Goal: Task Accomplishment & Management: Manage account settings

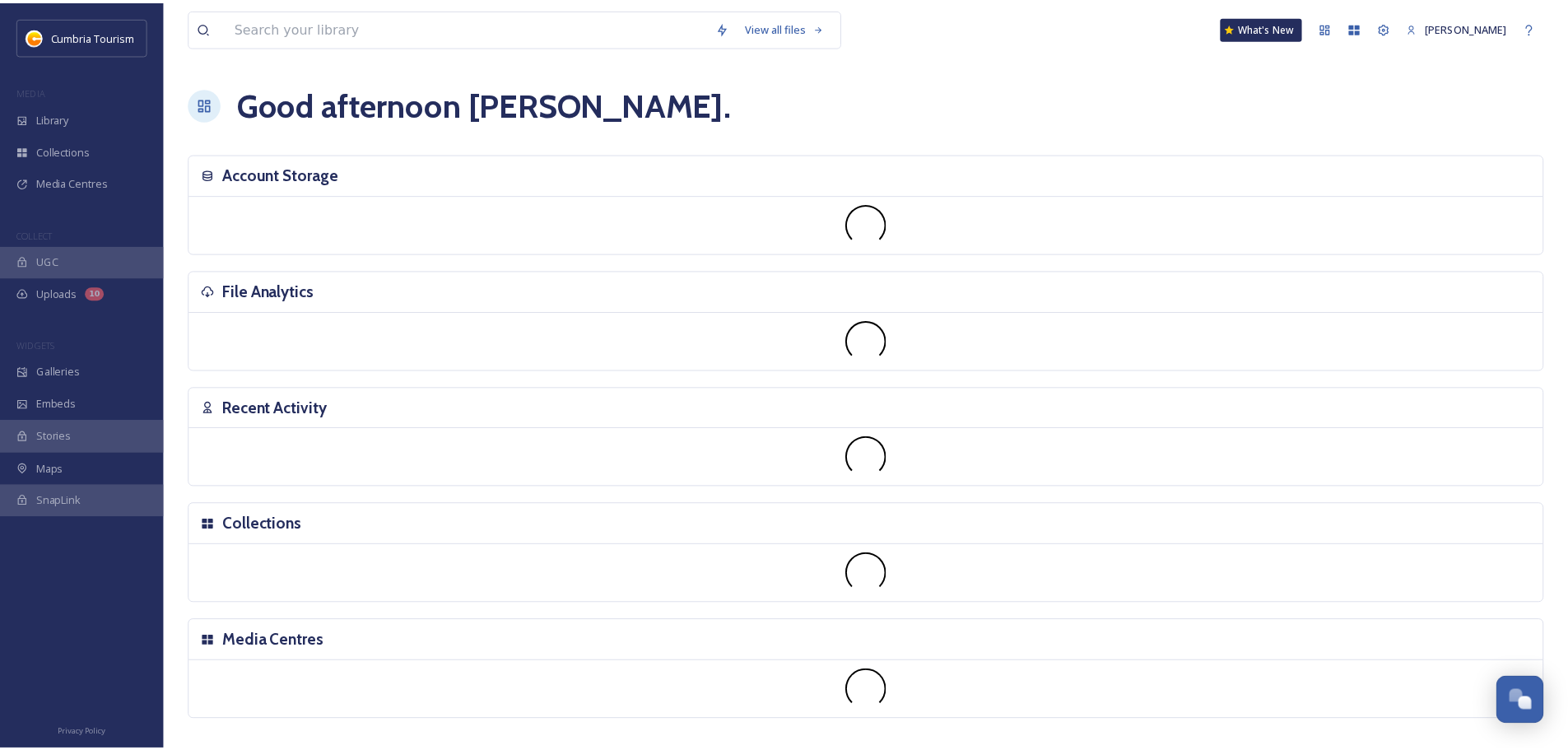
scroll to position [6456, 0]
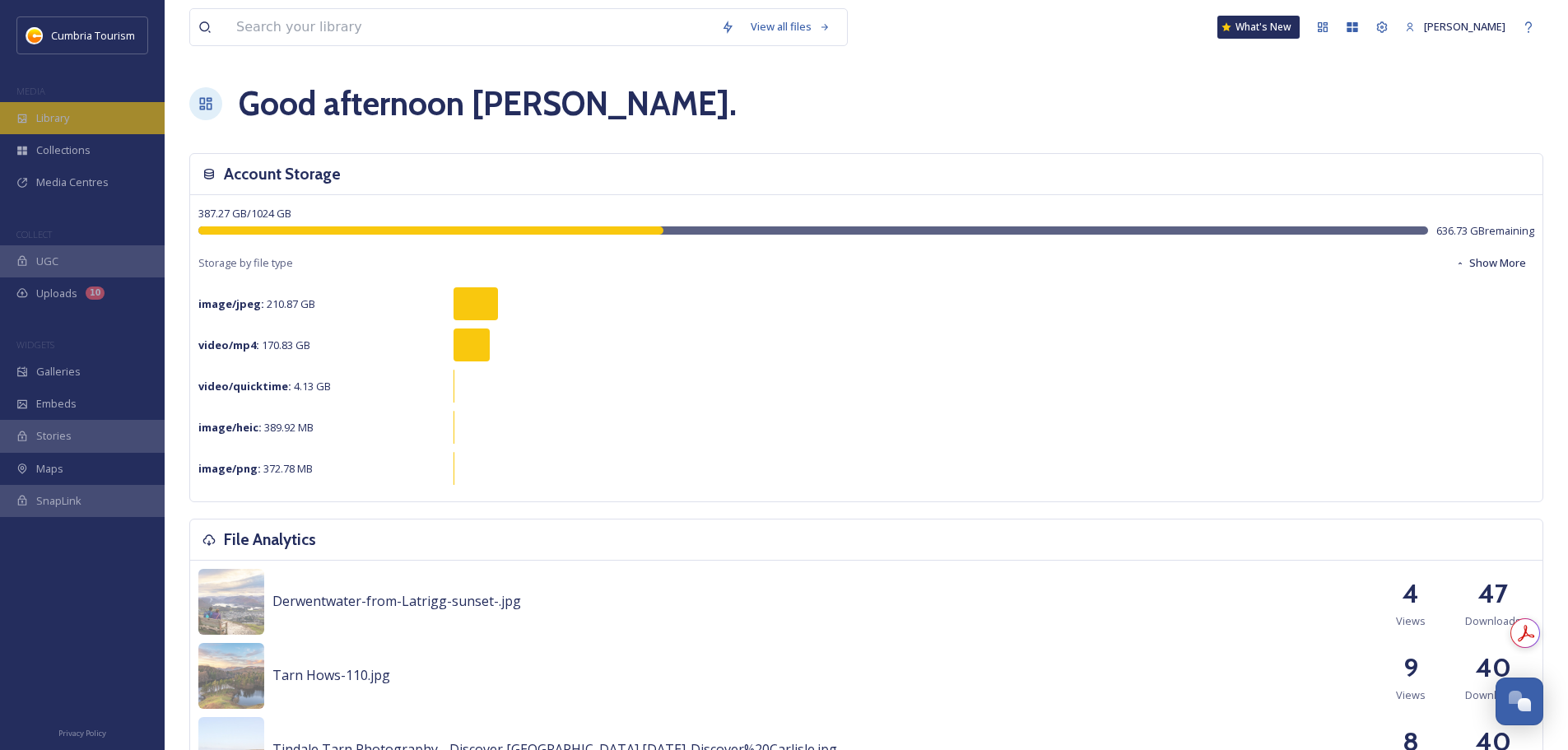
click at [73, 118] on div "Library" at bounding box center [83, 118] width 165 height 32
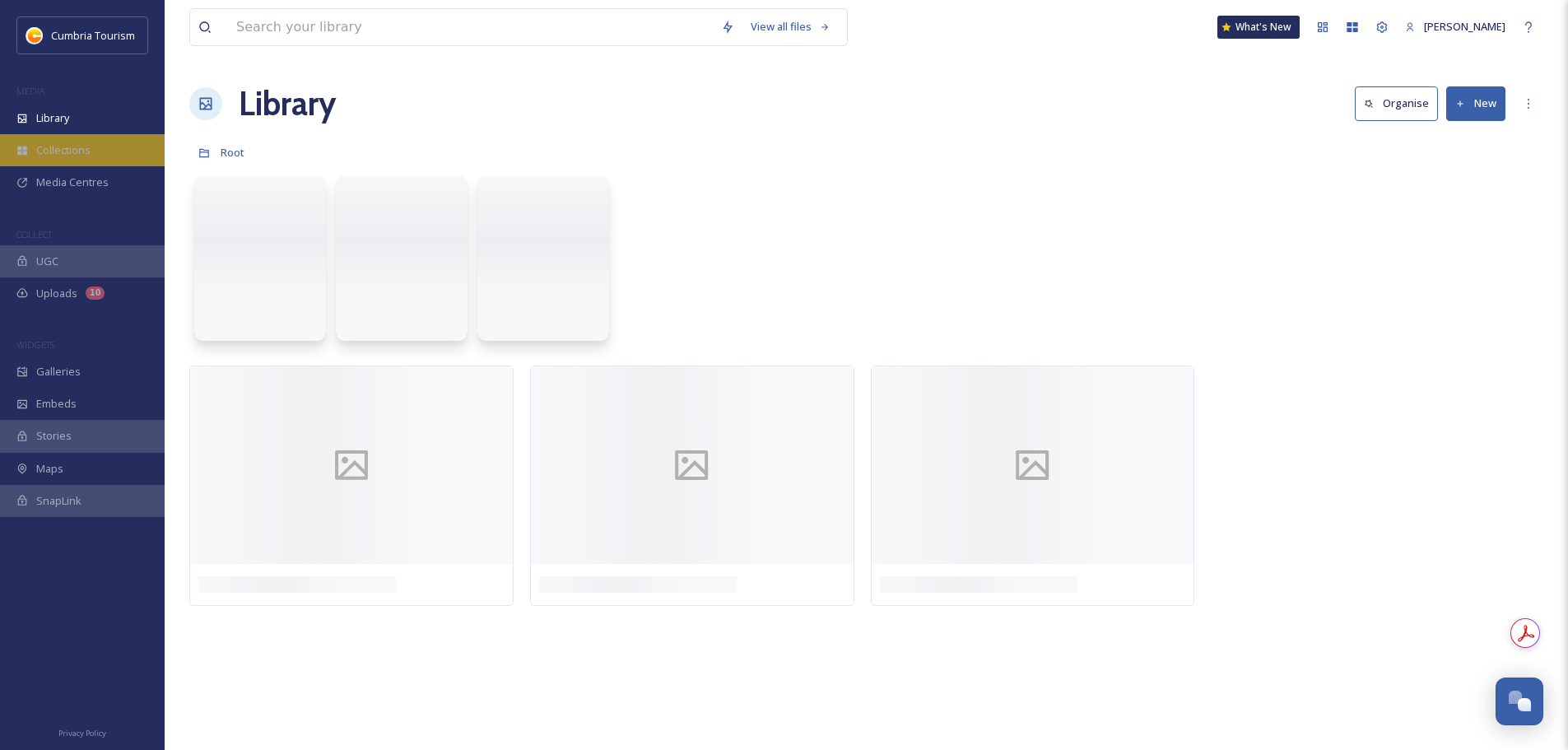
click at [58, 145] on span "Collections" at bounding box center [63, 150] width 54 height 16
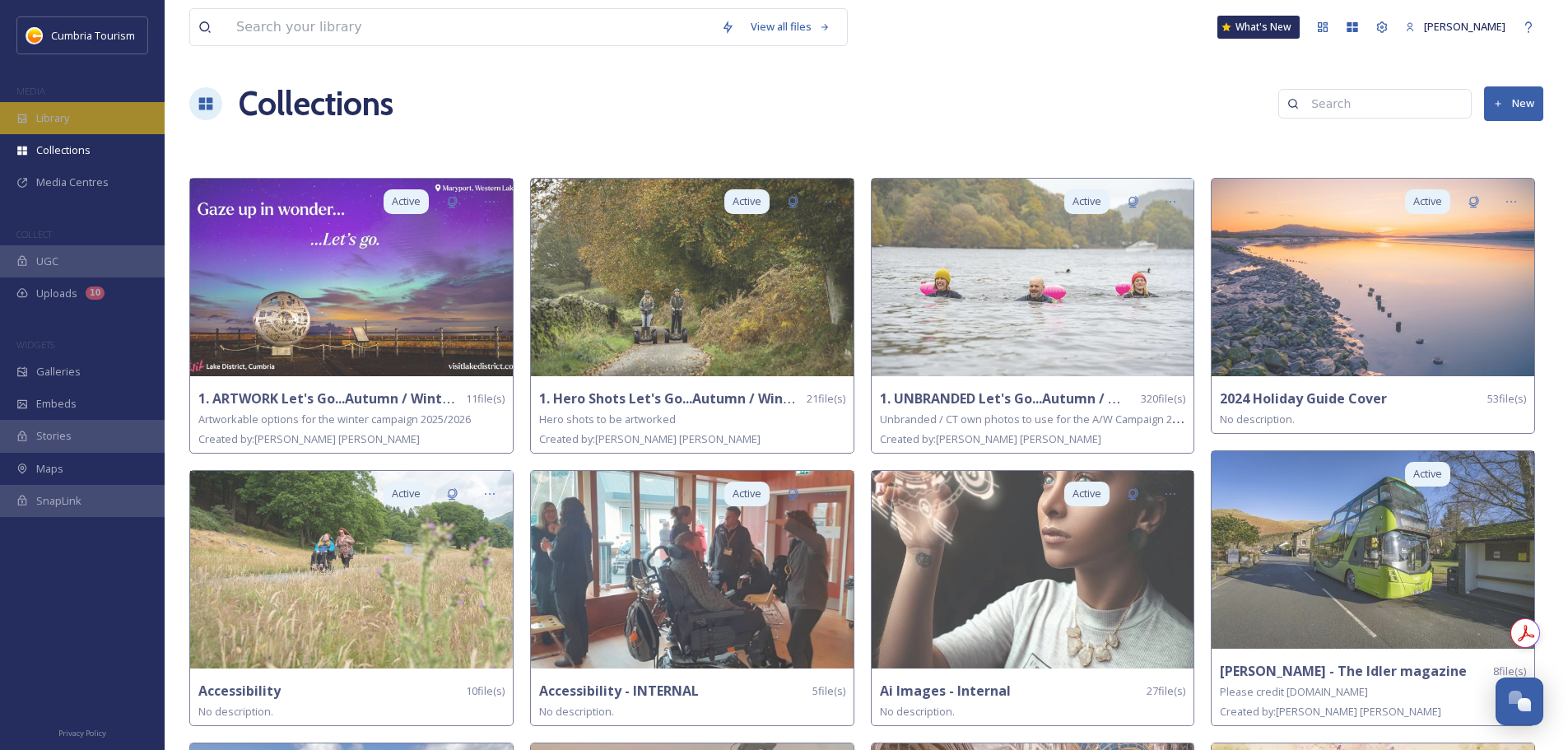
click at [83, 116] on div "Library" at bounding box center [83, 118] width 165 height 32
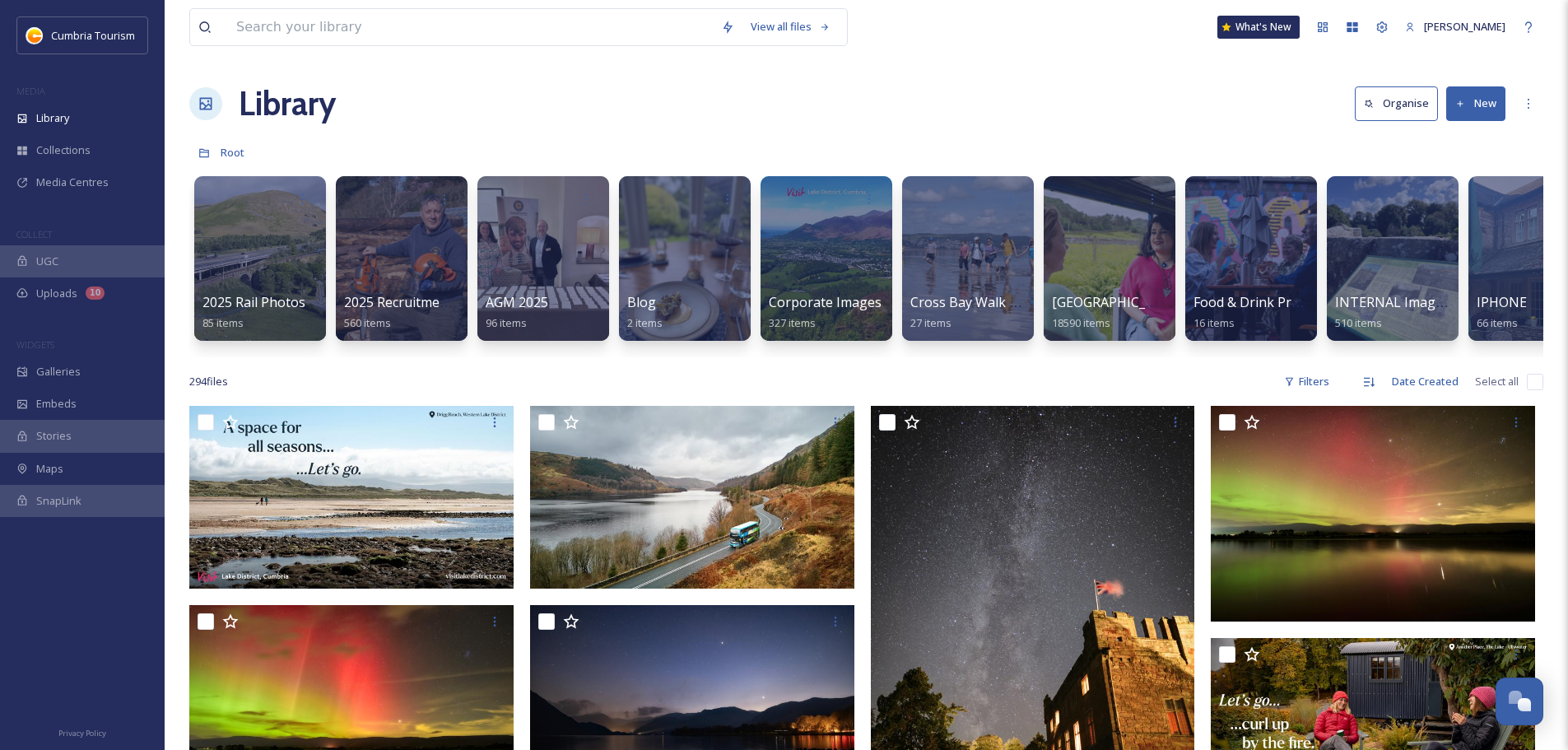
click at [1493, 96] on button "New" at bounding box center [1476, 103] width 59 height 33
click at [1467, 201] on span "Folder" at bounding box center [1457, 206] width 31 height 16
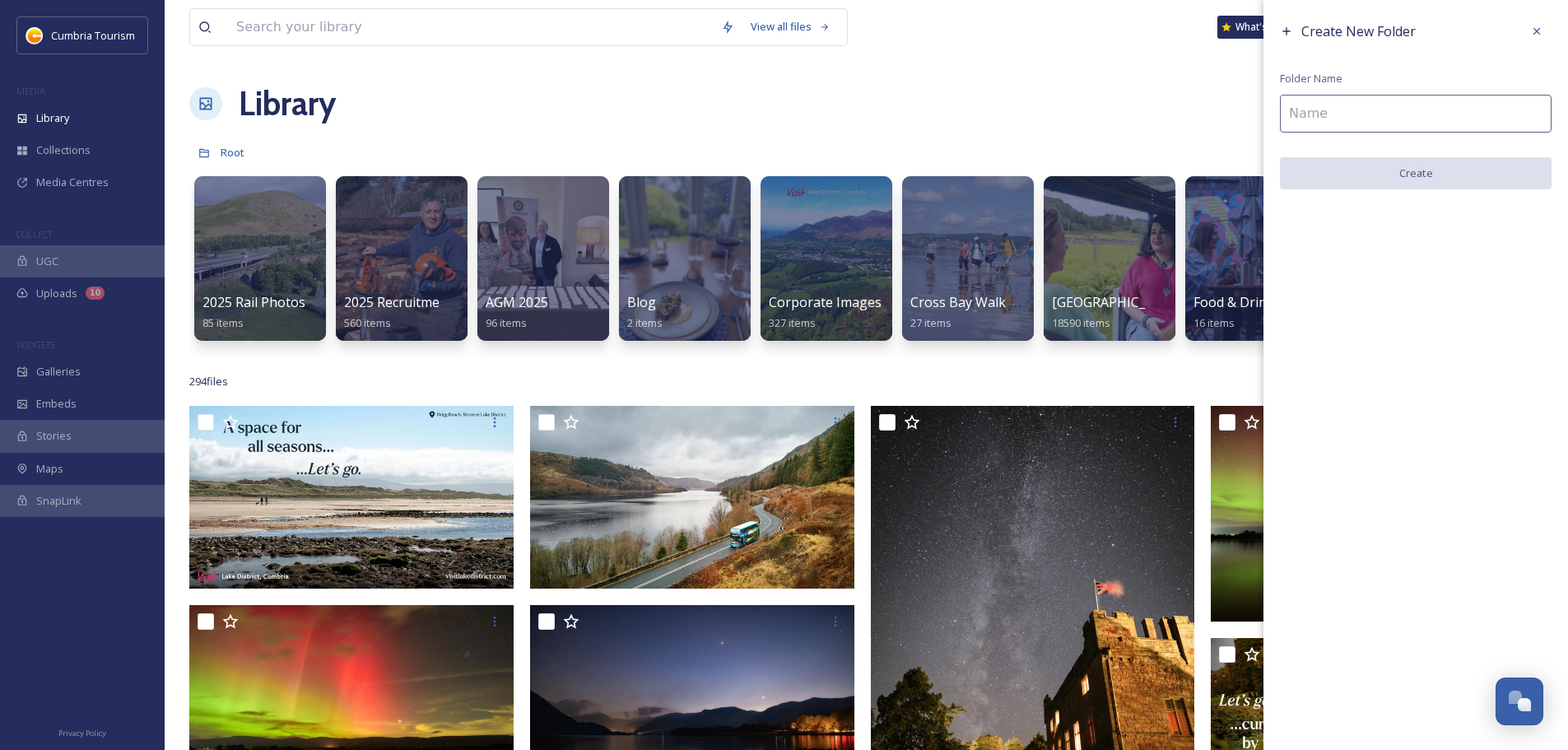
click at [1326, 109] on input at bounding box center [1416, 113] width 271 height 38
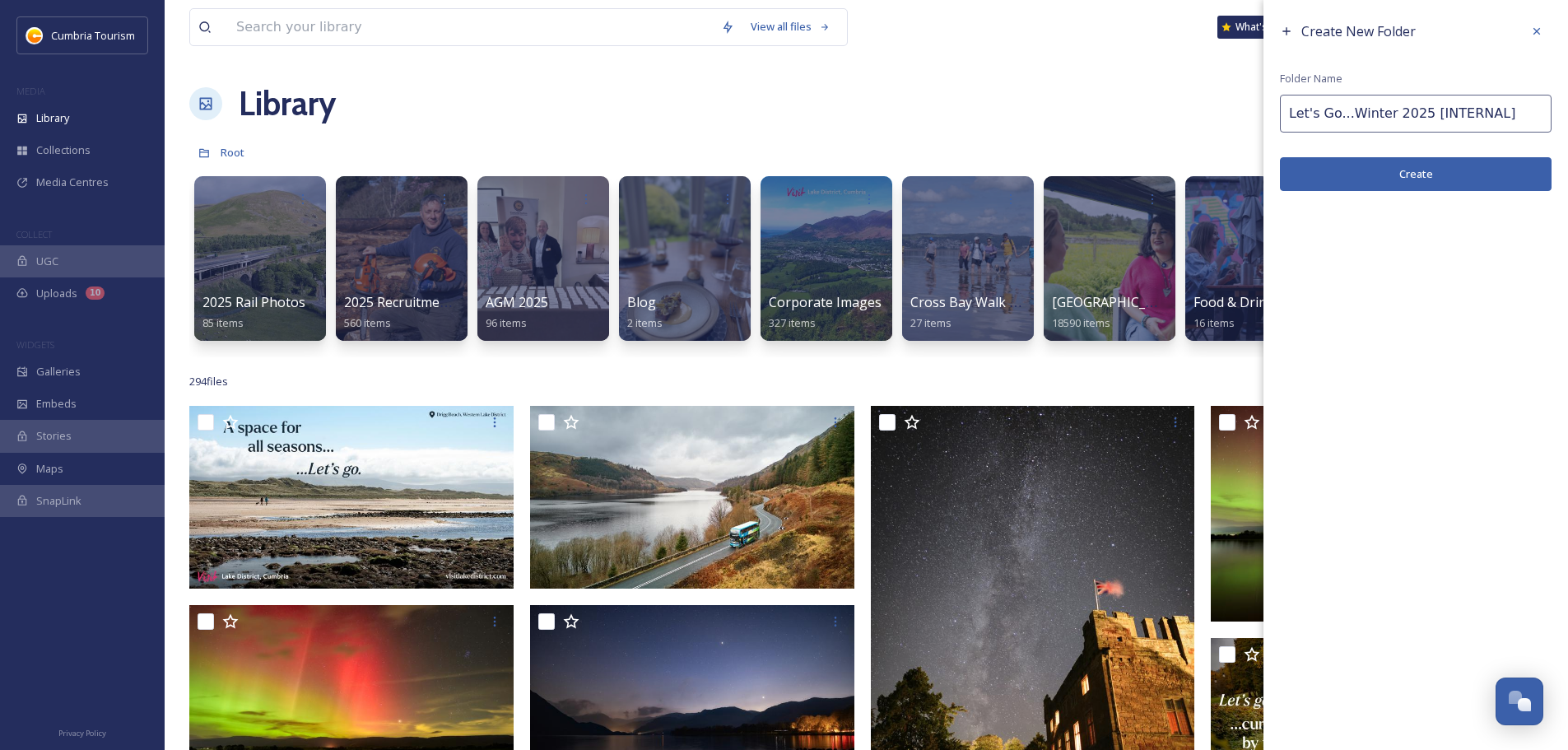
type input "Let's Go...Winter 2025 [INTERNAL]"
click at [1468, 177] on button "Create" at bounding box center [1416, 174] width 271 height 33
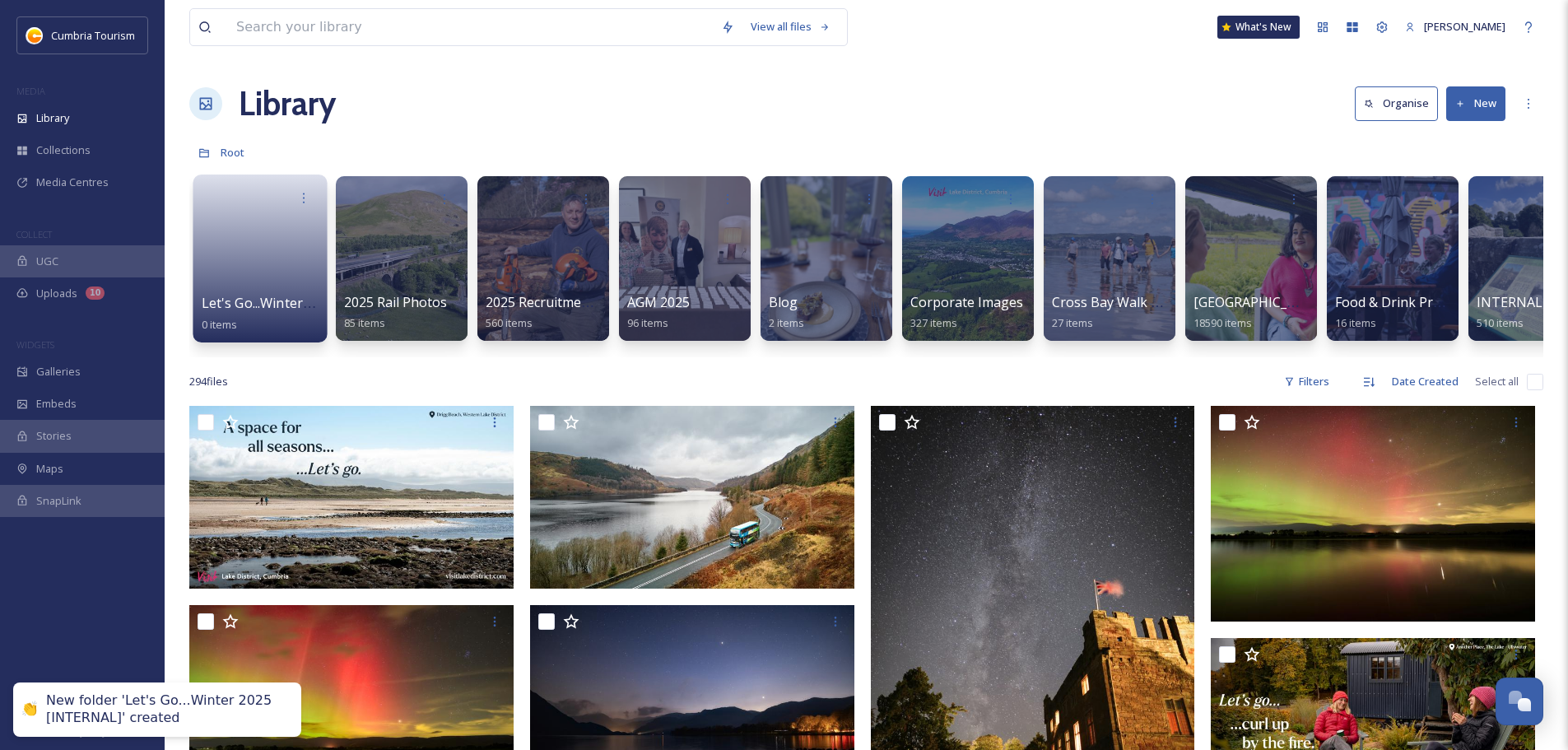
click at [289, 303] on span "Let's Go...Winter 2025 [INTERNAL]" at bounding box center [308, 303] width 215 height 18
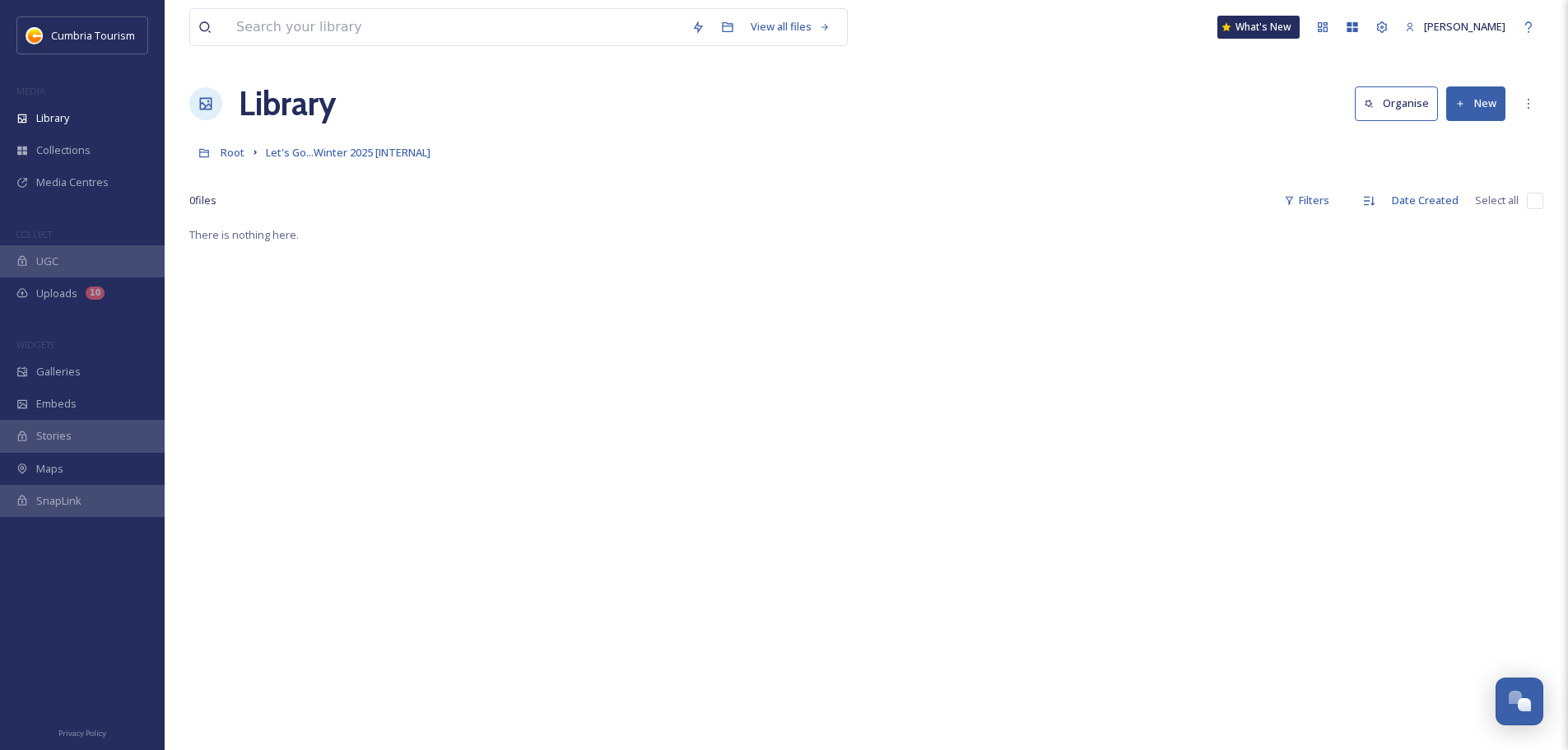
click at [1464, 109] on icon at bounding box center [1460, 104] width 11 height 11
click at [1471, 146] on span "File Upload" at bounding box center [1468, 143] width 54 height 16
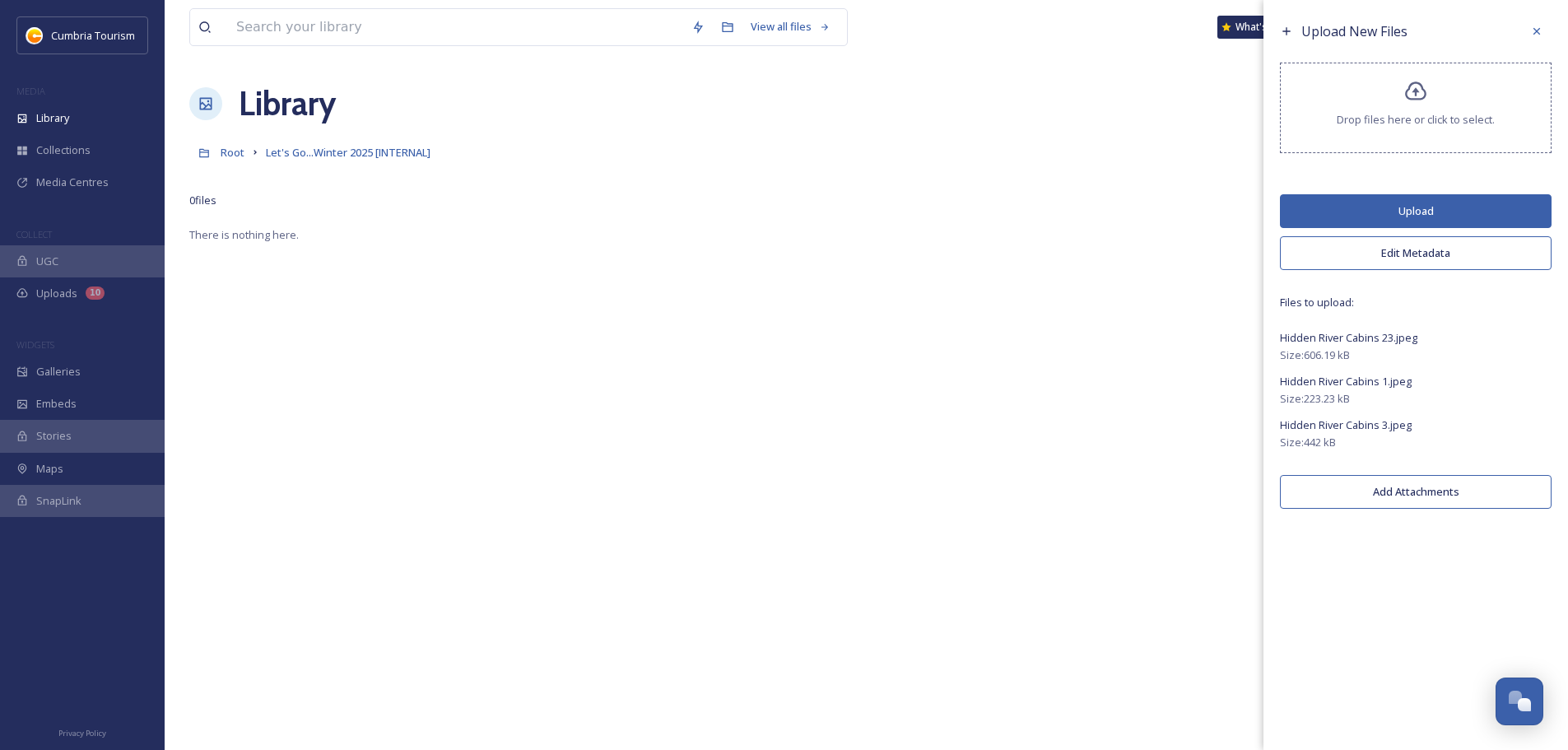
click at [1428, 213] on button "Upload" at bounding box center [1416, 211] width 271 height 33
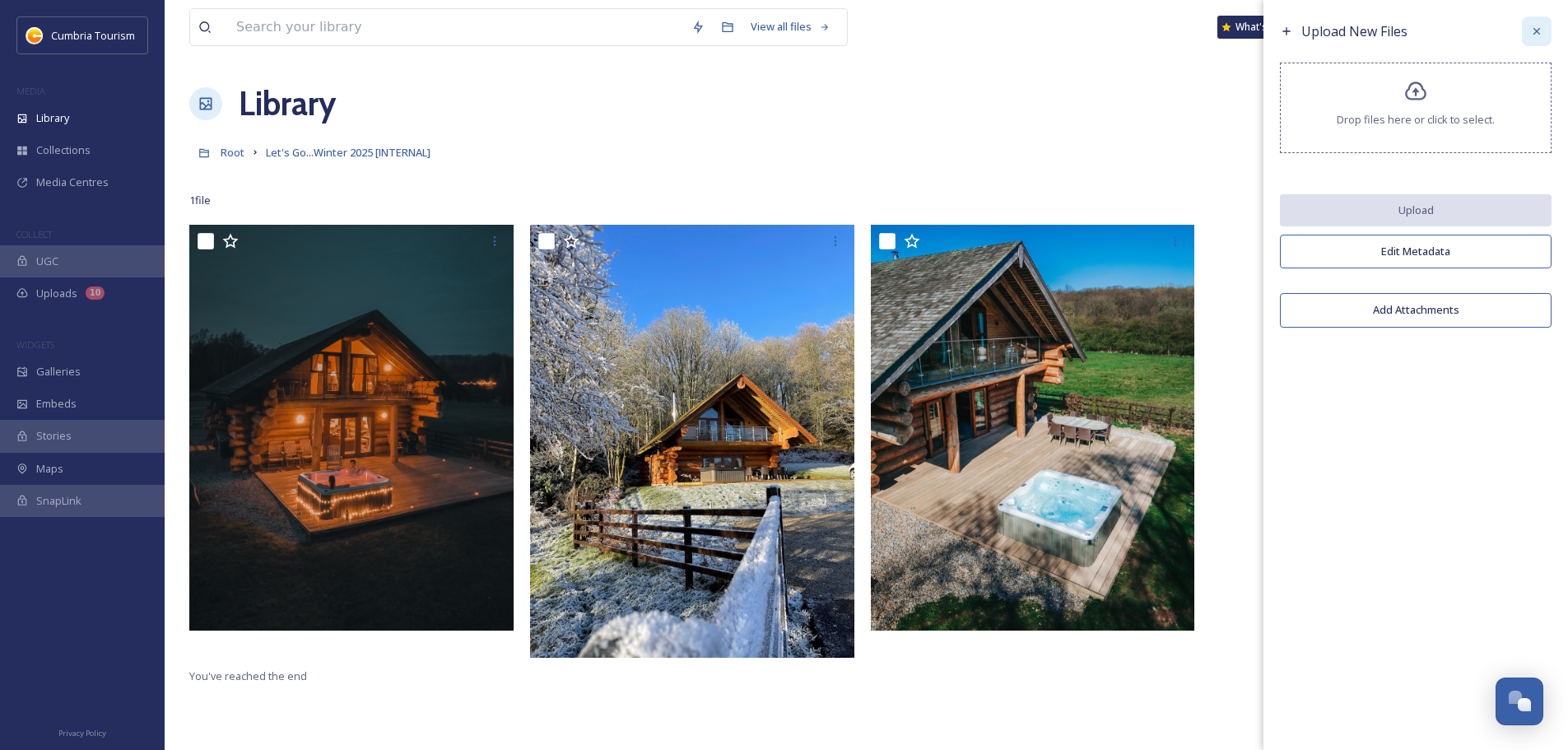
click at [1542, 33] on icon at bounding box center [1536, 30] width 13 height 13
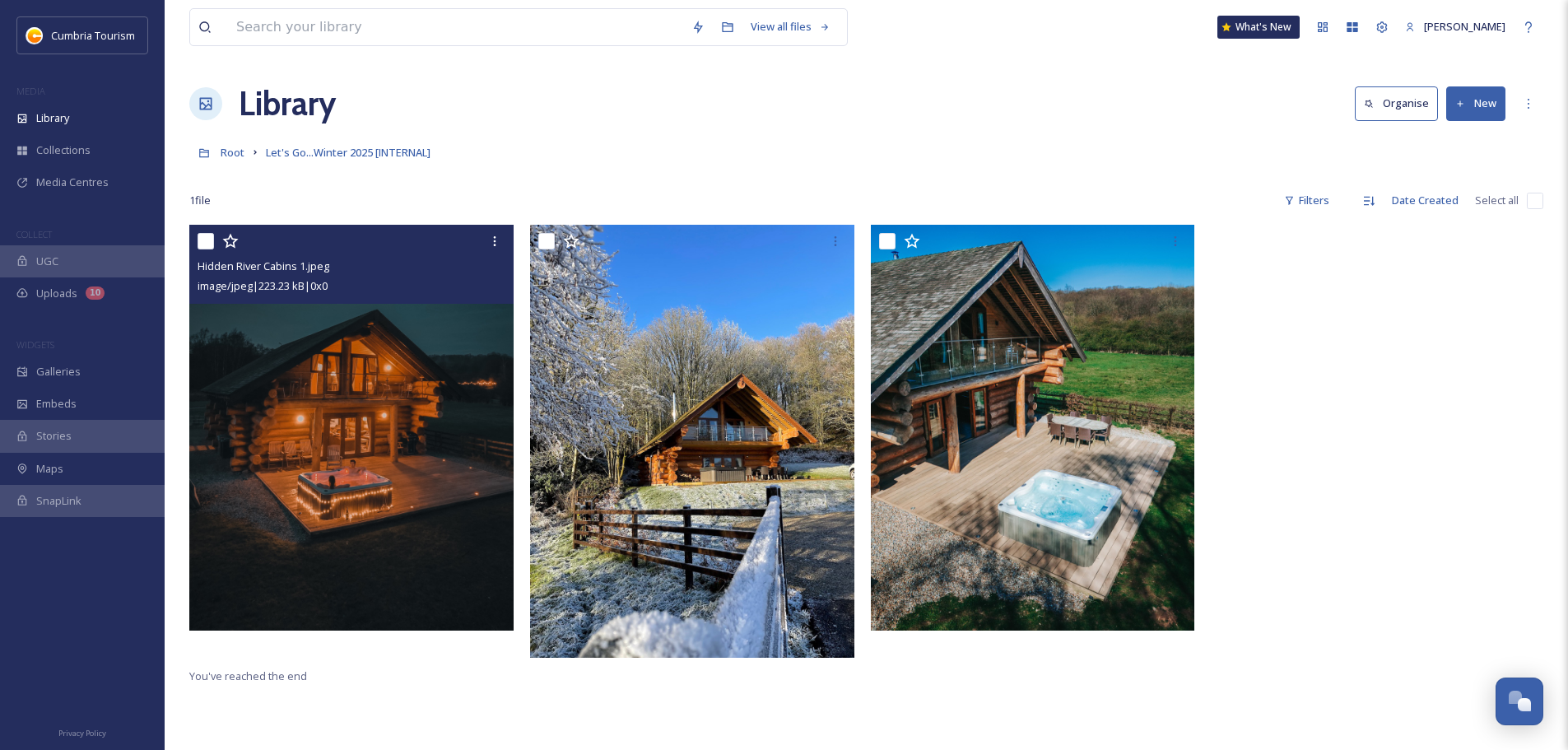
click at [203, 241] on input "checkbox" at bounding box center [205, 241] width 17 height 17
checkbox input "true"
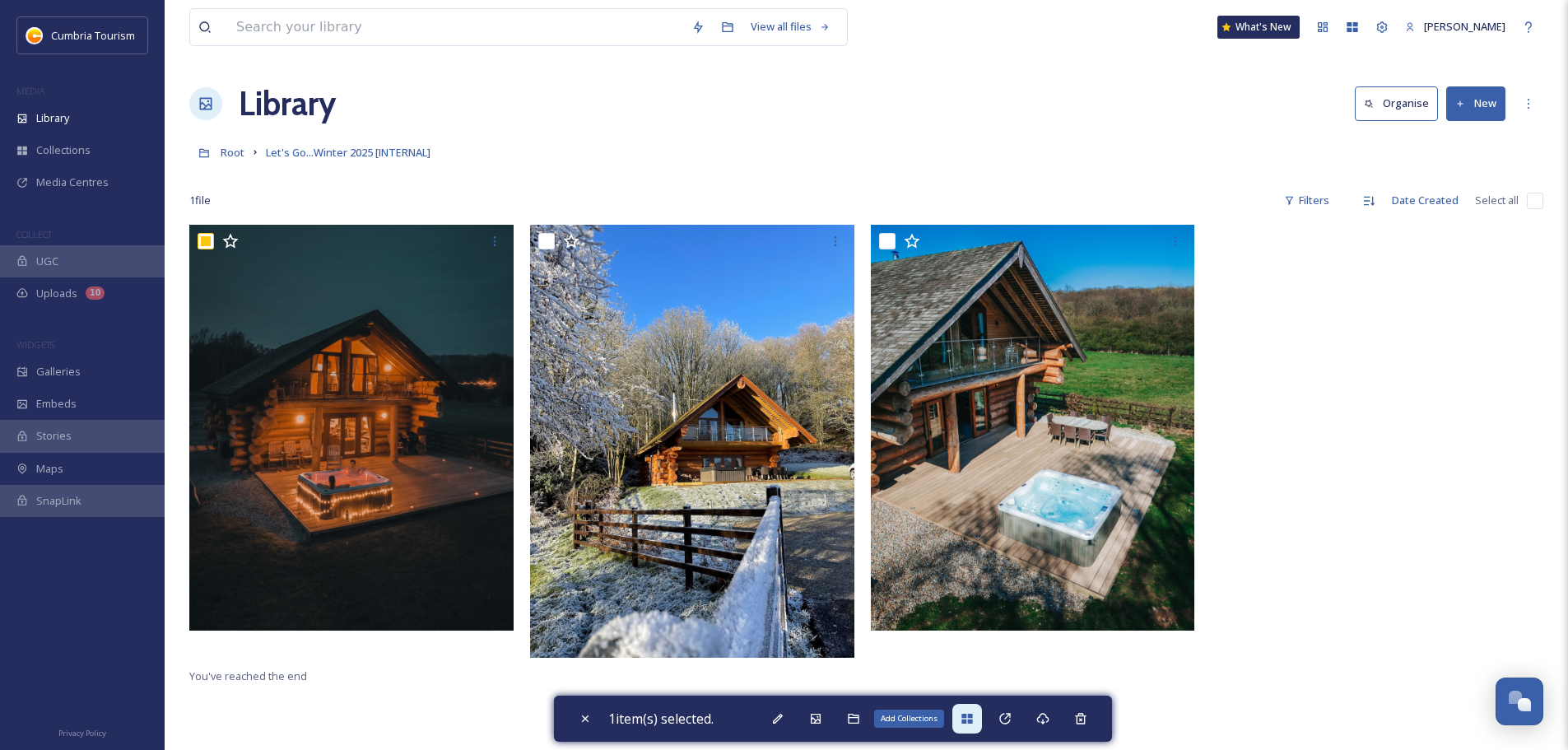
click at [972, 722] on icon at bounding box center [966, 719] width 11 height 10
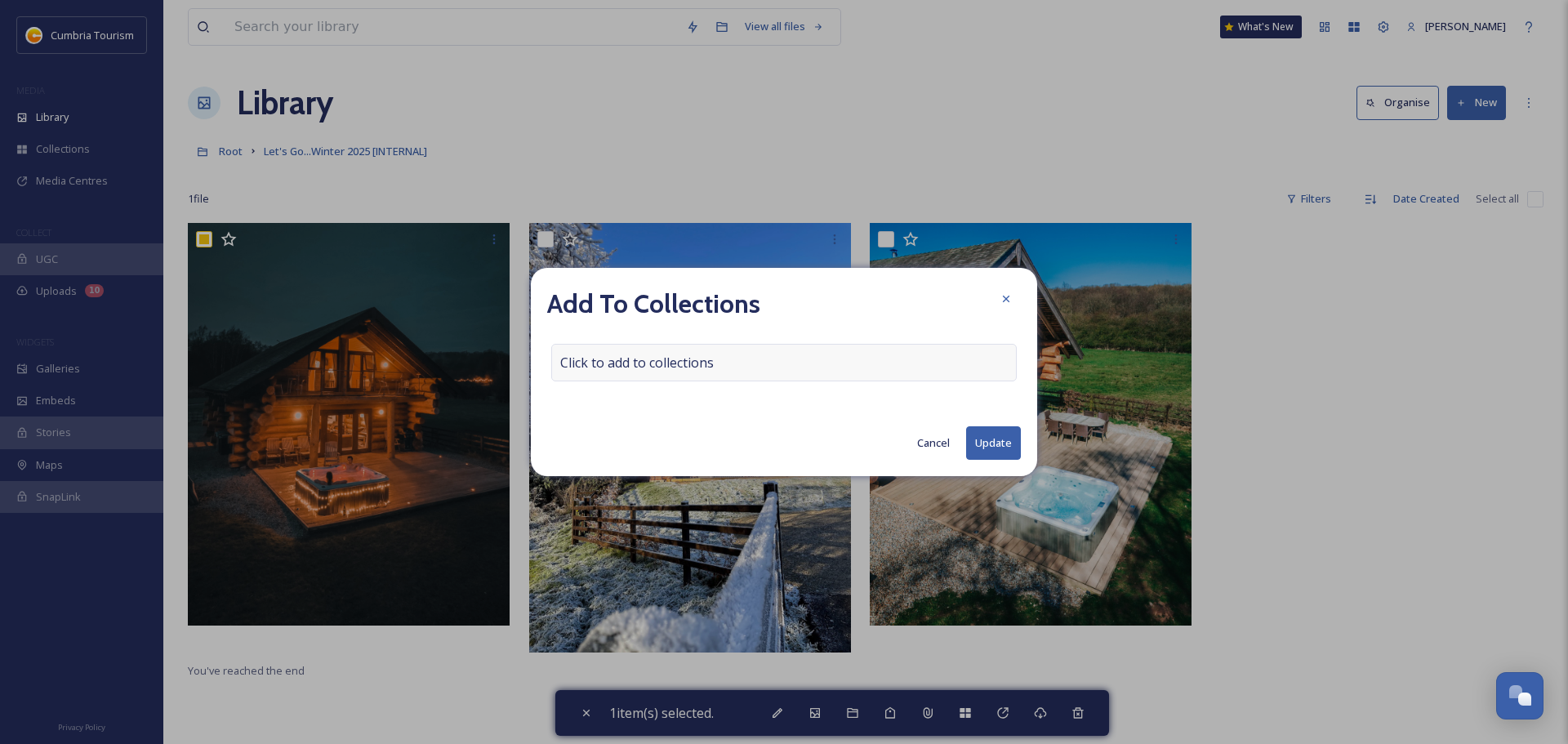
click at [754, 344] on div "Click to add to collections" at bounding box center [783, 363] width 465 height 38
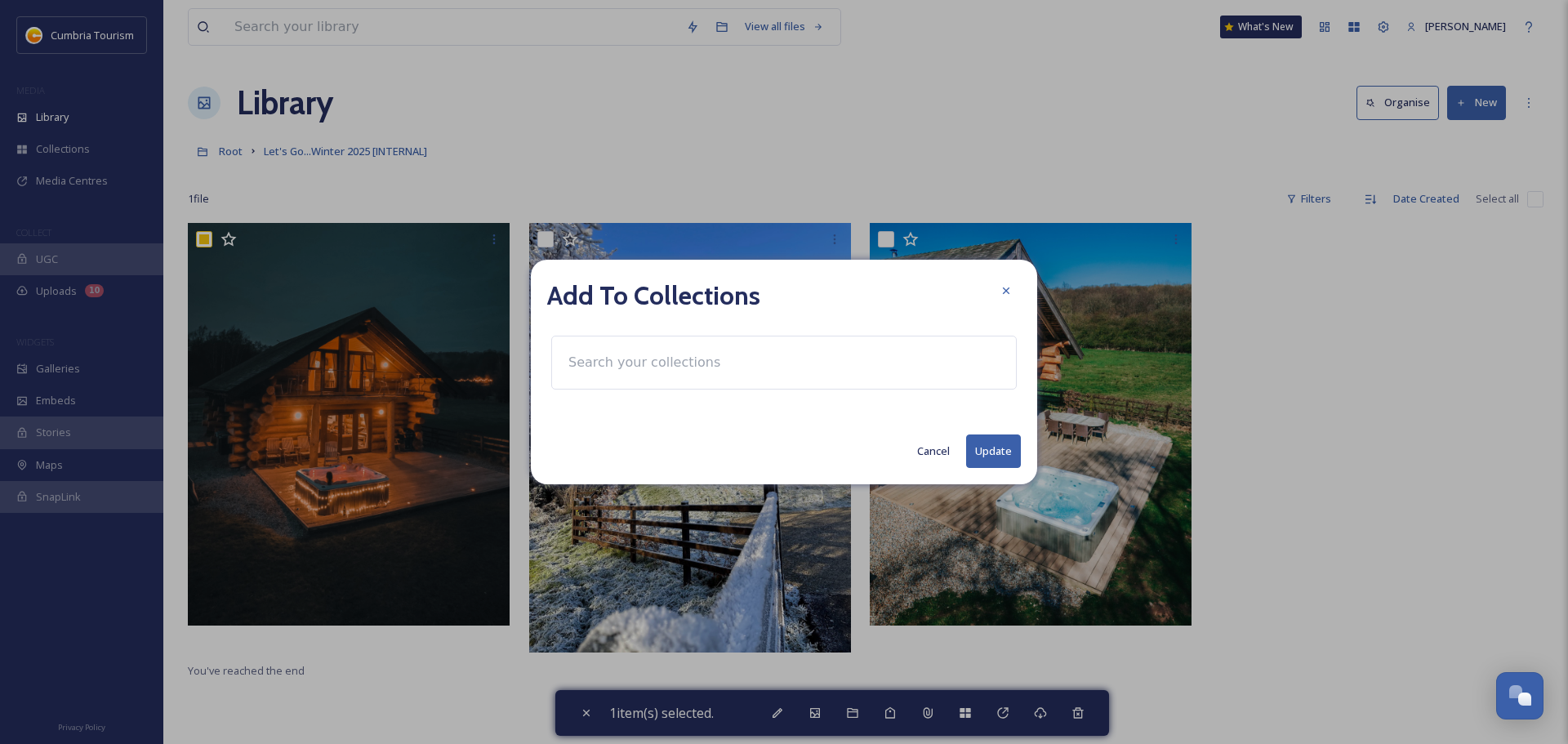
drag, startPoint x: 724, startPoint y: 365, endPoint x: 658, endPoint y: 377, distance: 67.1
click at [717, 368] on input at bounding box center [650, 362] width 179 height 36
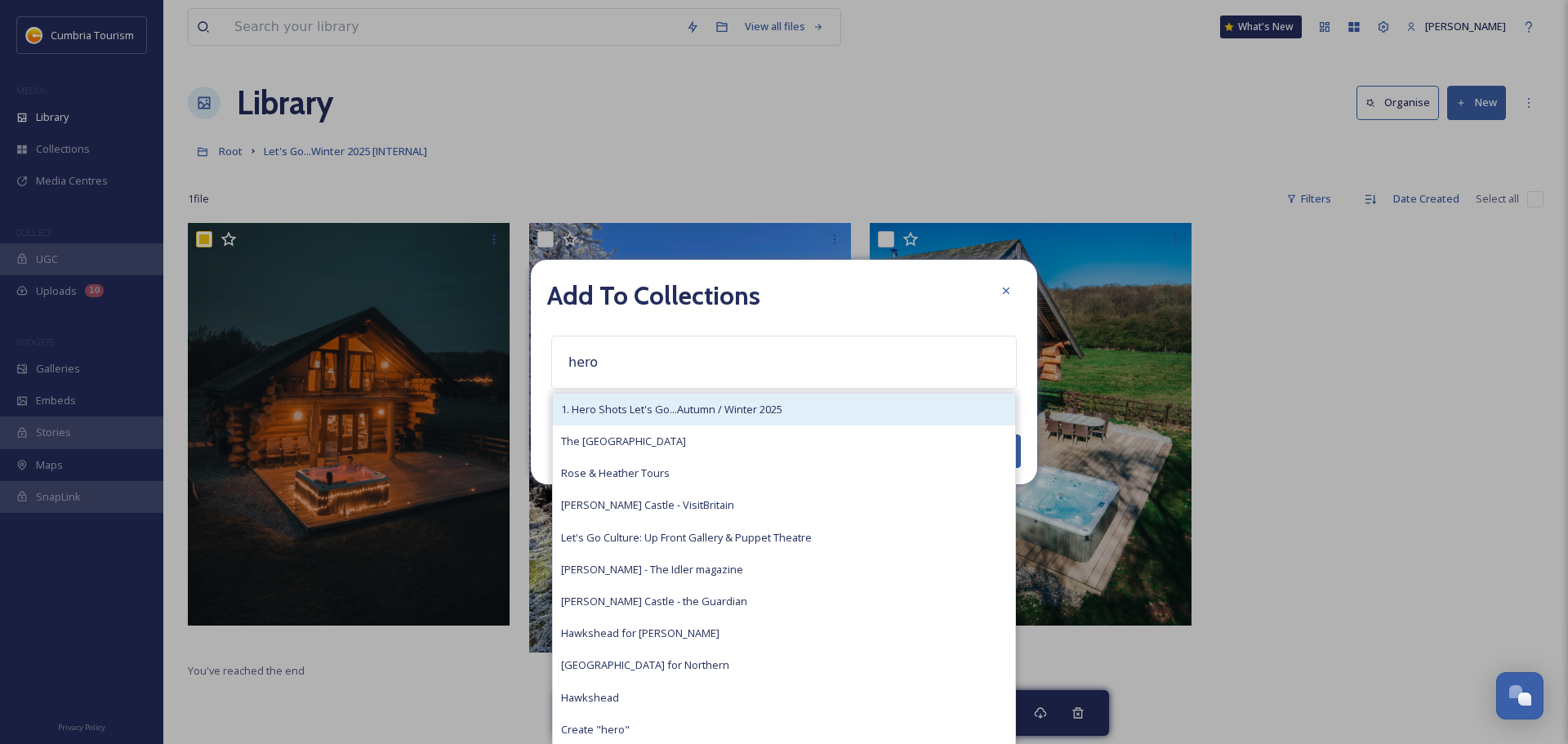
type input "hero"
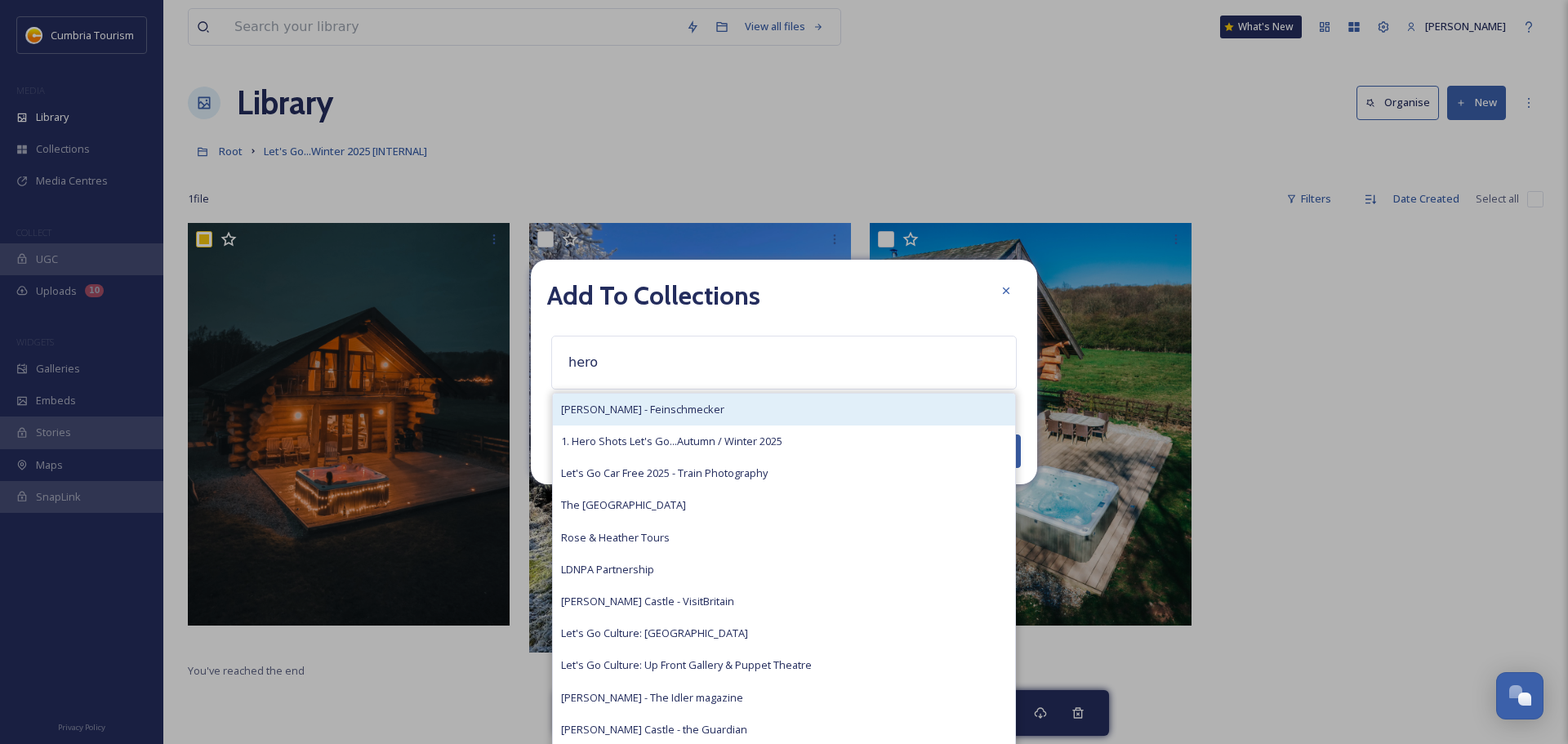
click at [682, 406] on span "Anders Nielsen - Feinschmecker" at bounding box center [643, 410] width 164 height 16
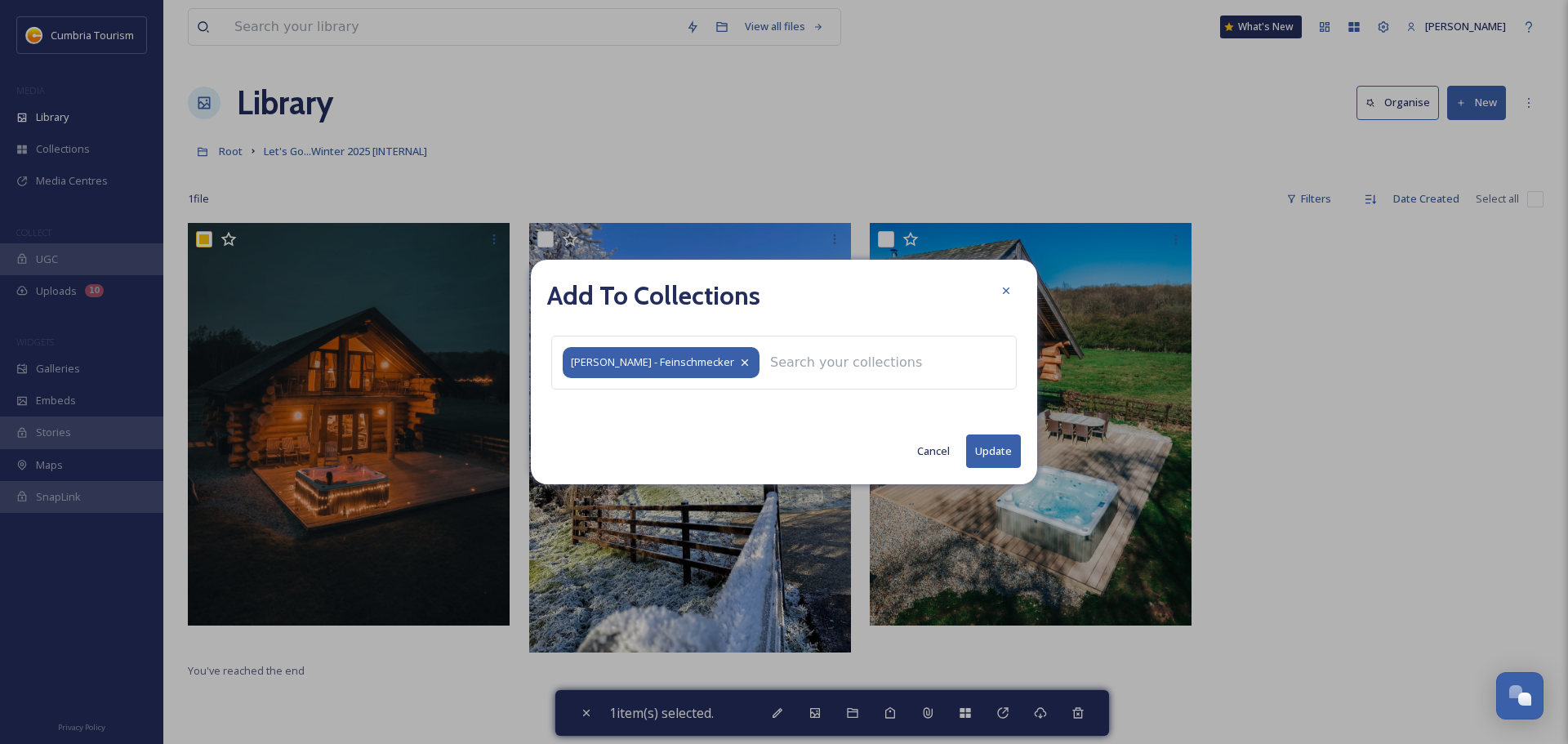
click at [740, 358] on icon at bounding box center [744, 362] width 13 height 13
click at [667, 360] on input at bounding box center [650, 362] width 179 height 36
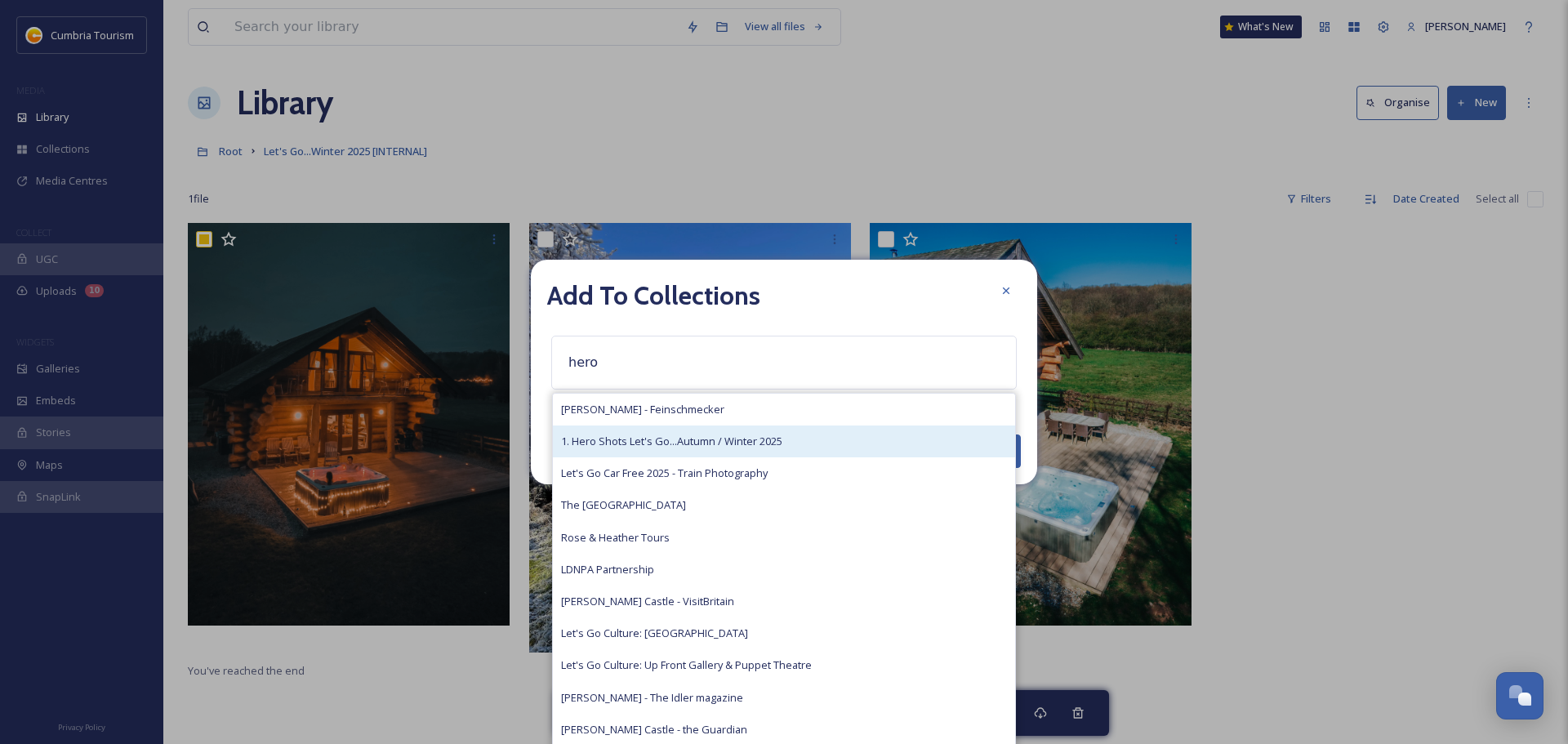
type input "hero"
click at [712, 440] on span "1. Hero Shots Let's Go...Autumn / Winter 2025" at bounding box center [671, 442] width 221 height 16
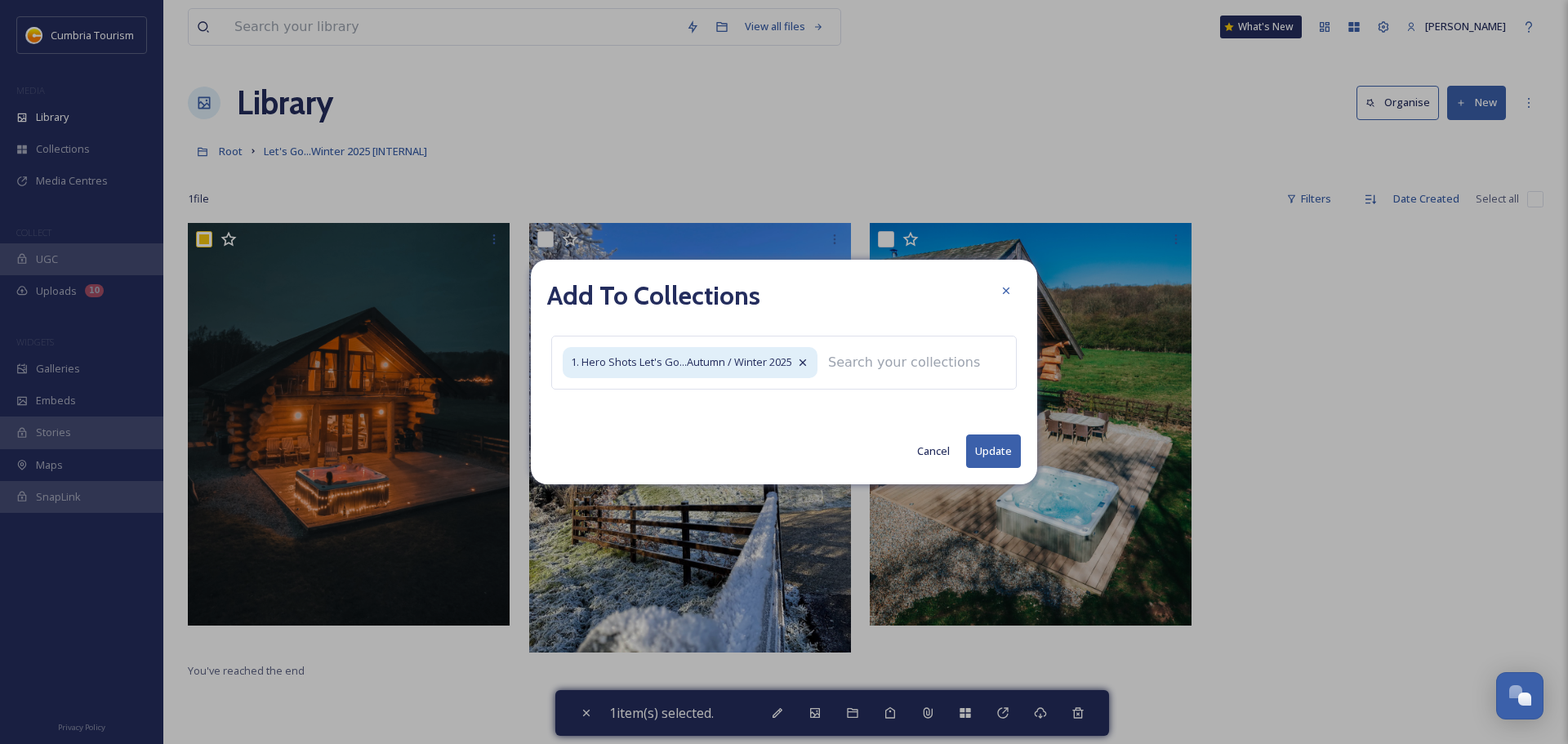
click at [1004, 452] on button "Update" at bounding box center [994, 451] width 55 height 33
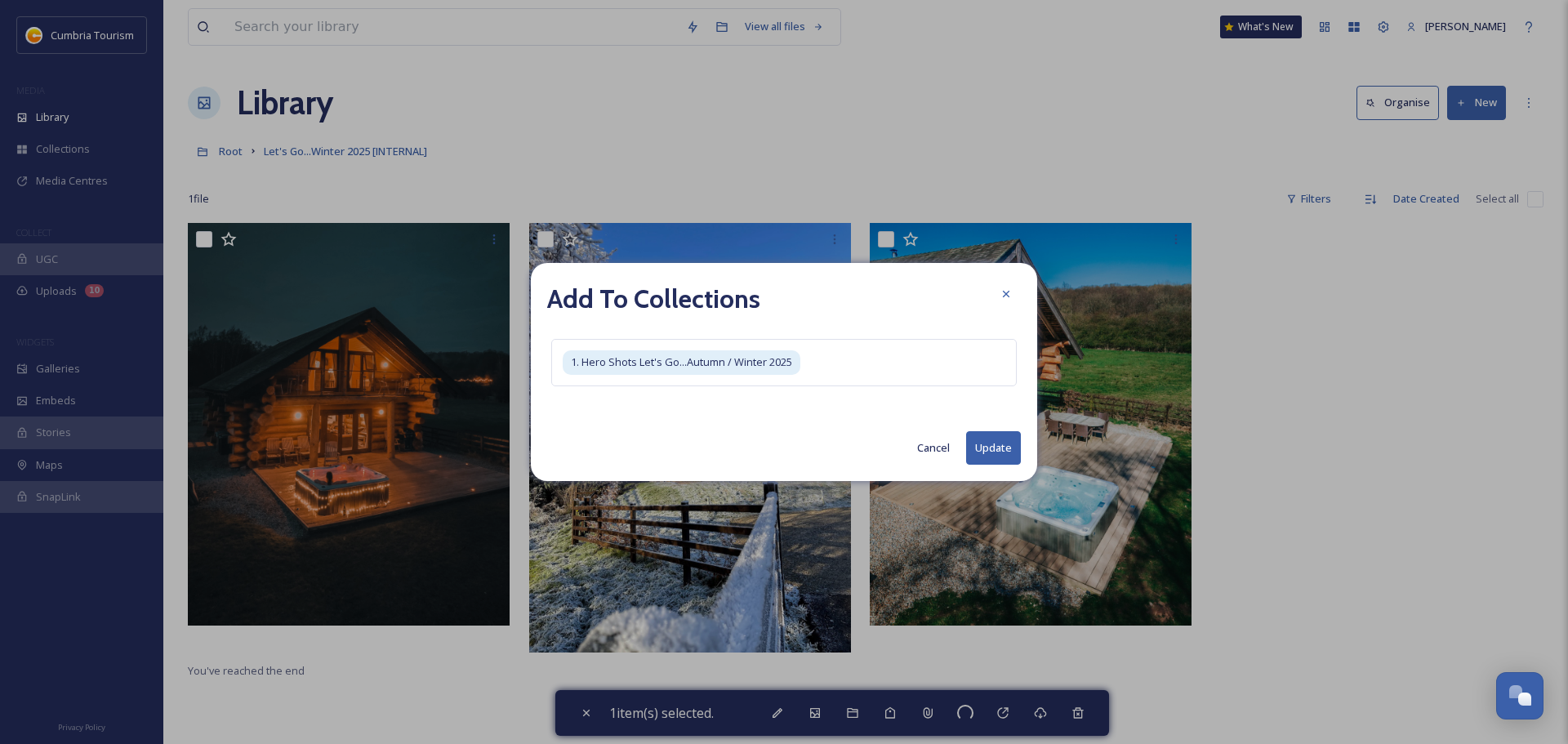
checkbox input "false"
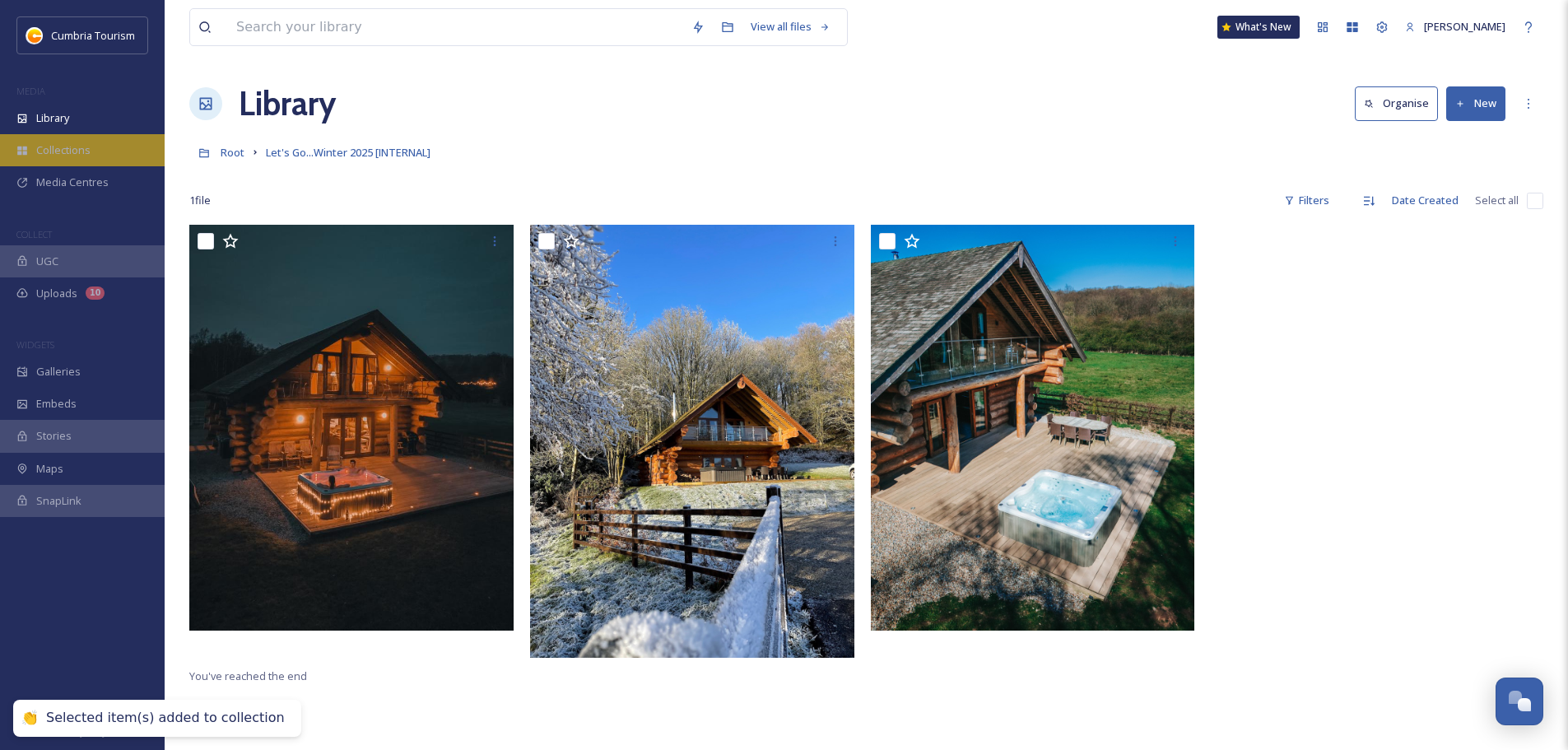
click at [44, 149] on span "Collections" at bounding box center [63, 150] width 54 height 16
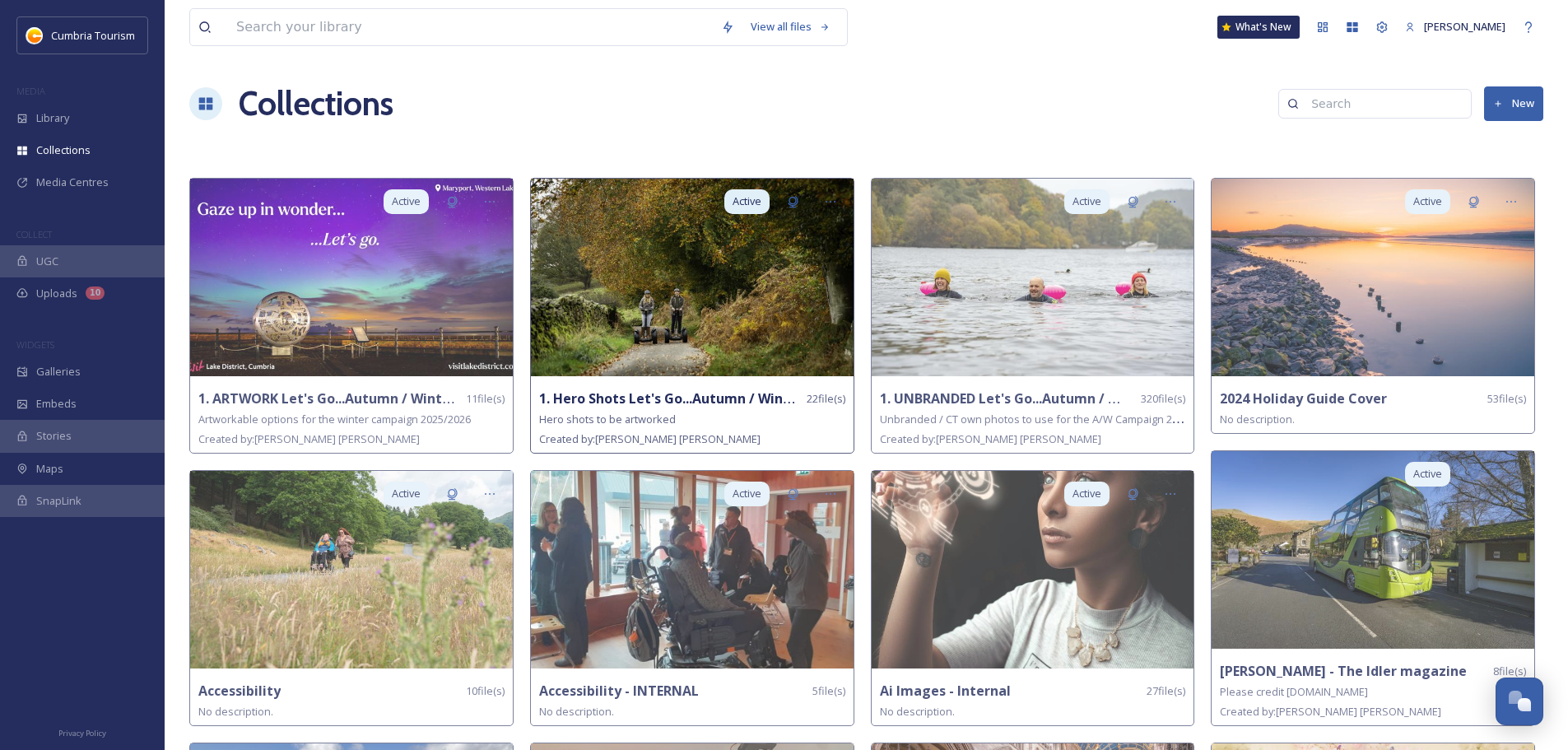
click at [652, 400] on strong "1. Hero Shots Let's Go...Autumn / Winter 2025" at bounding box center [688, 398] width 297 height 18
click at [611, 319] on img at bounding box center [692, 277] width 322 height 198
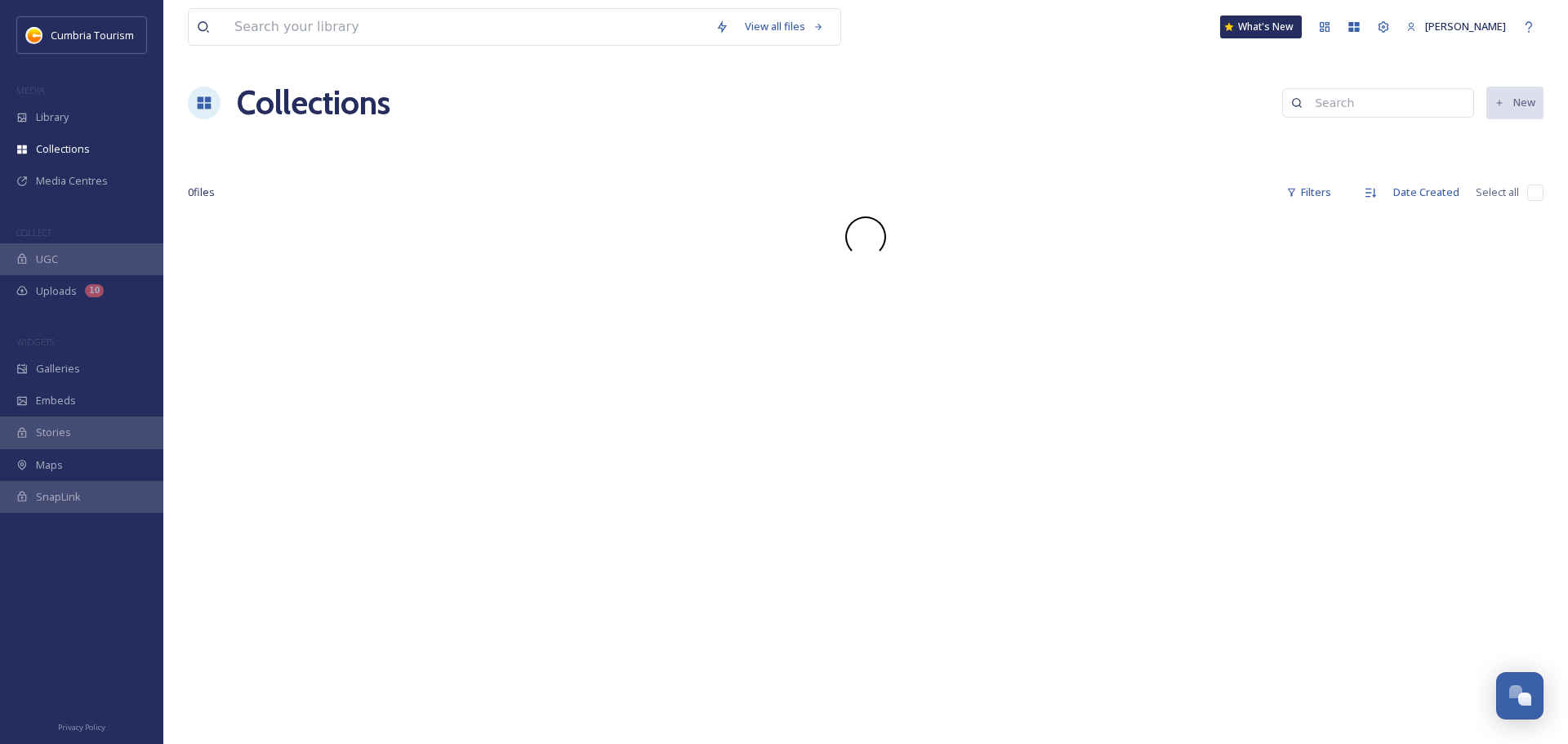
click at [647, 289] on div "View all files What's New Alexandra Mackintosh Collections New 0 file s Filters…" at bounding box center [866, 372] width 1405 height 744
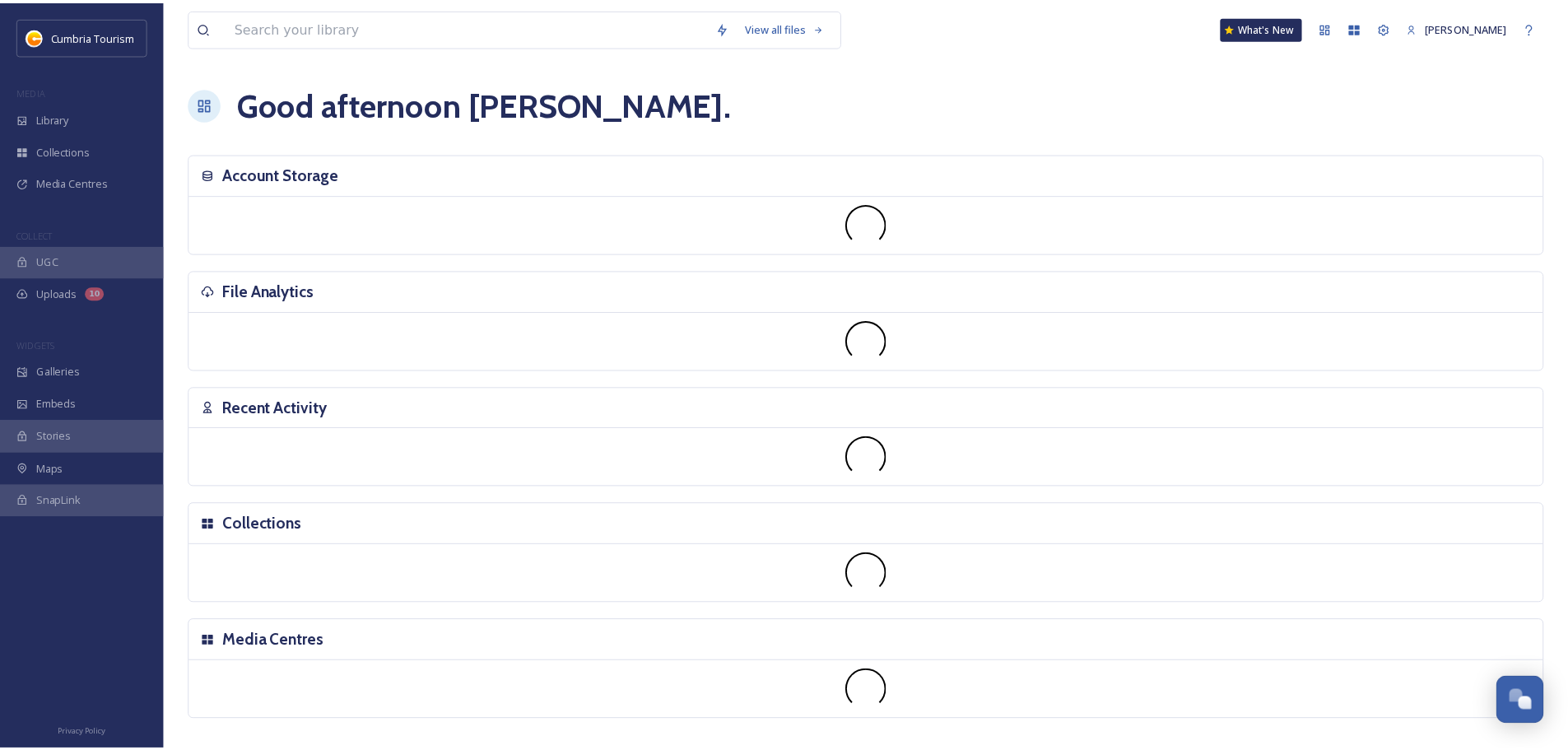
scroll to position [6456, 0]
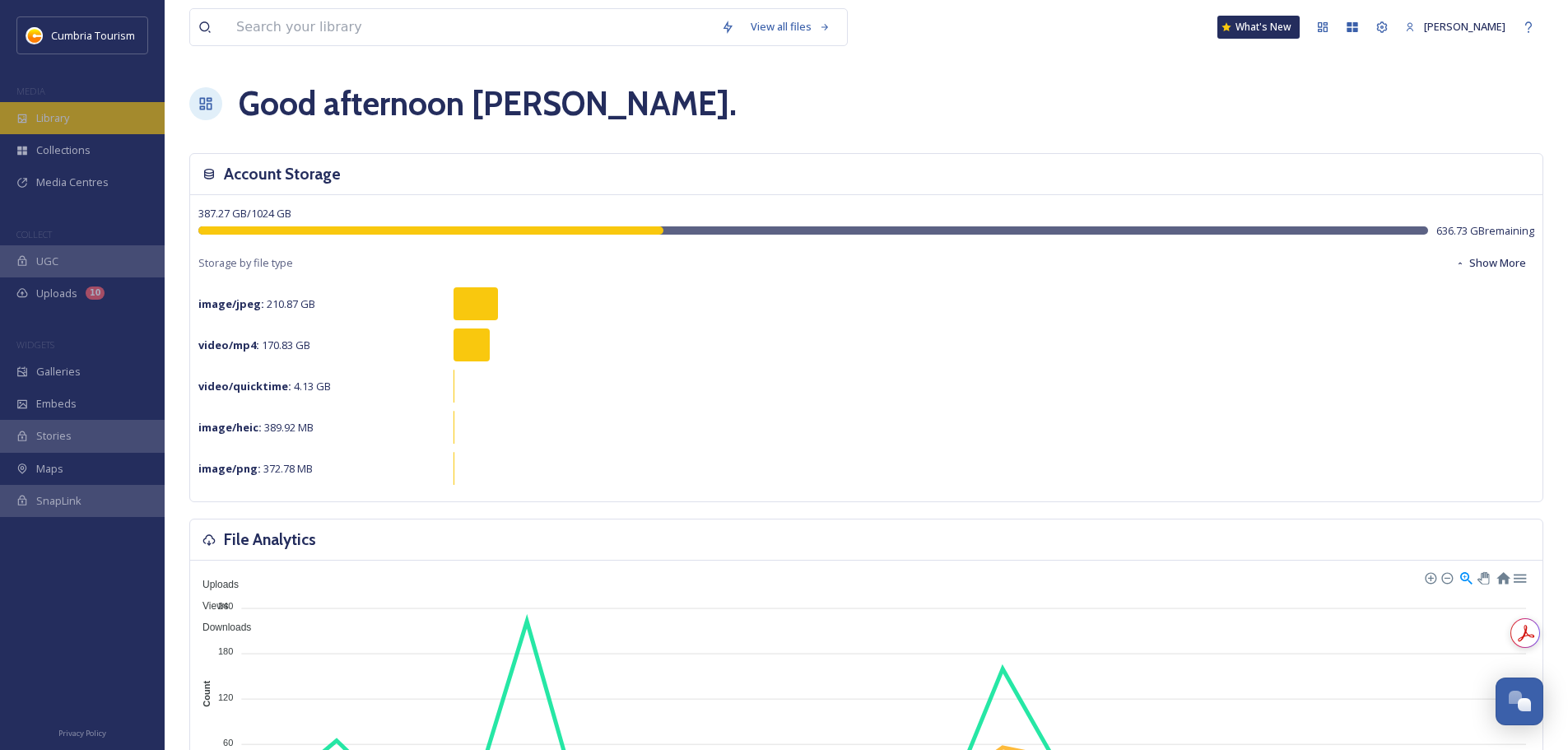
click at [54, 113] on span "Library" at bounding box center [53, 118] width 33 height 16
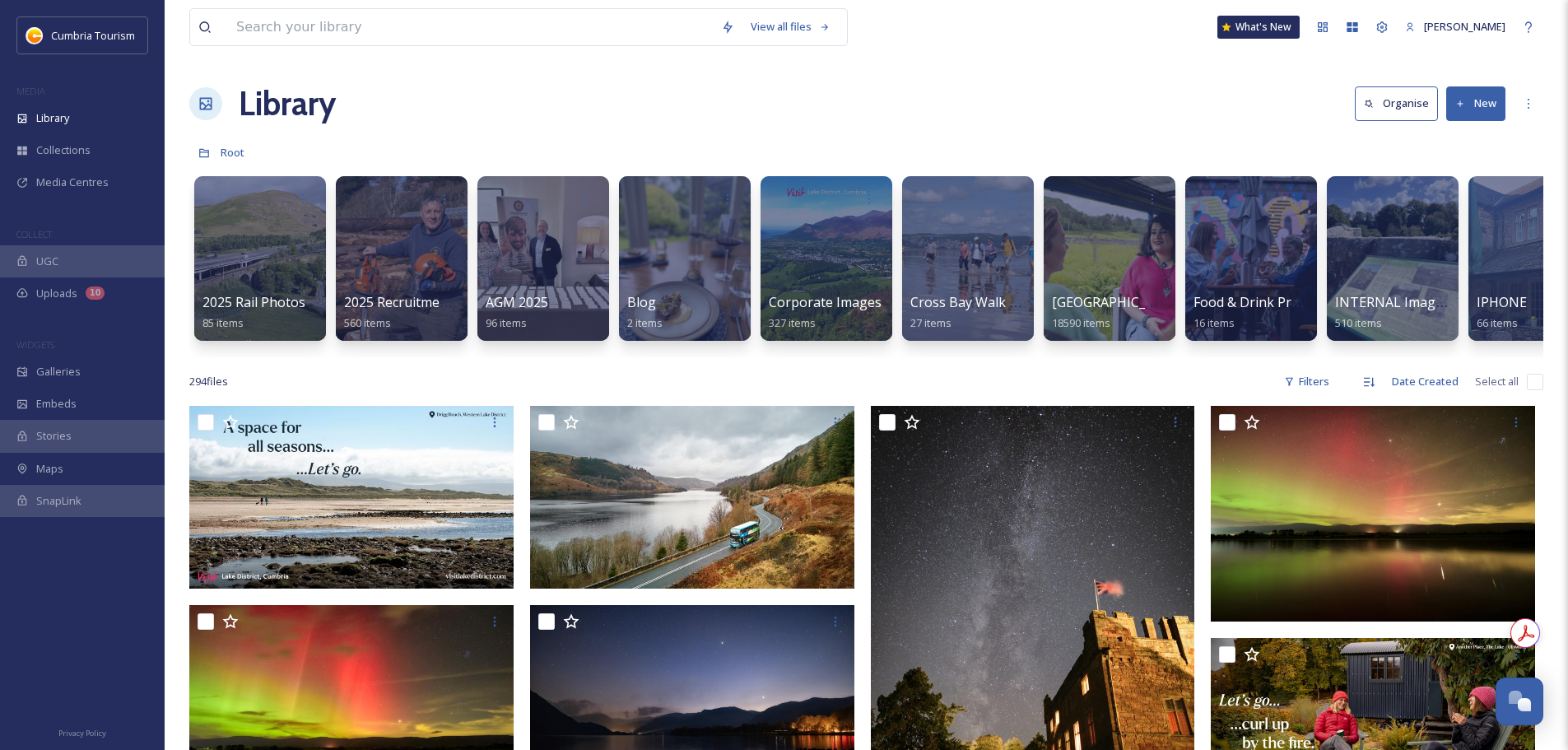
click at [1367, 357] on div "2025 Rail Photos 85 items 2025 Recruitment - [PERSON_NAME] 560 items AGM 2025 9…" at bounding box center [867, 262] width 1354 height 190
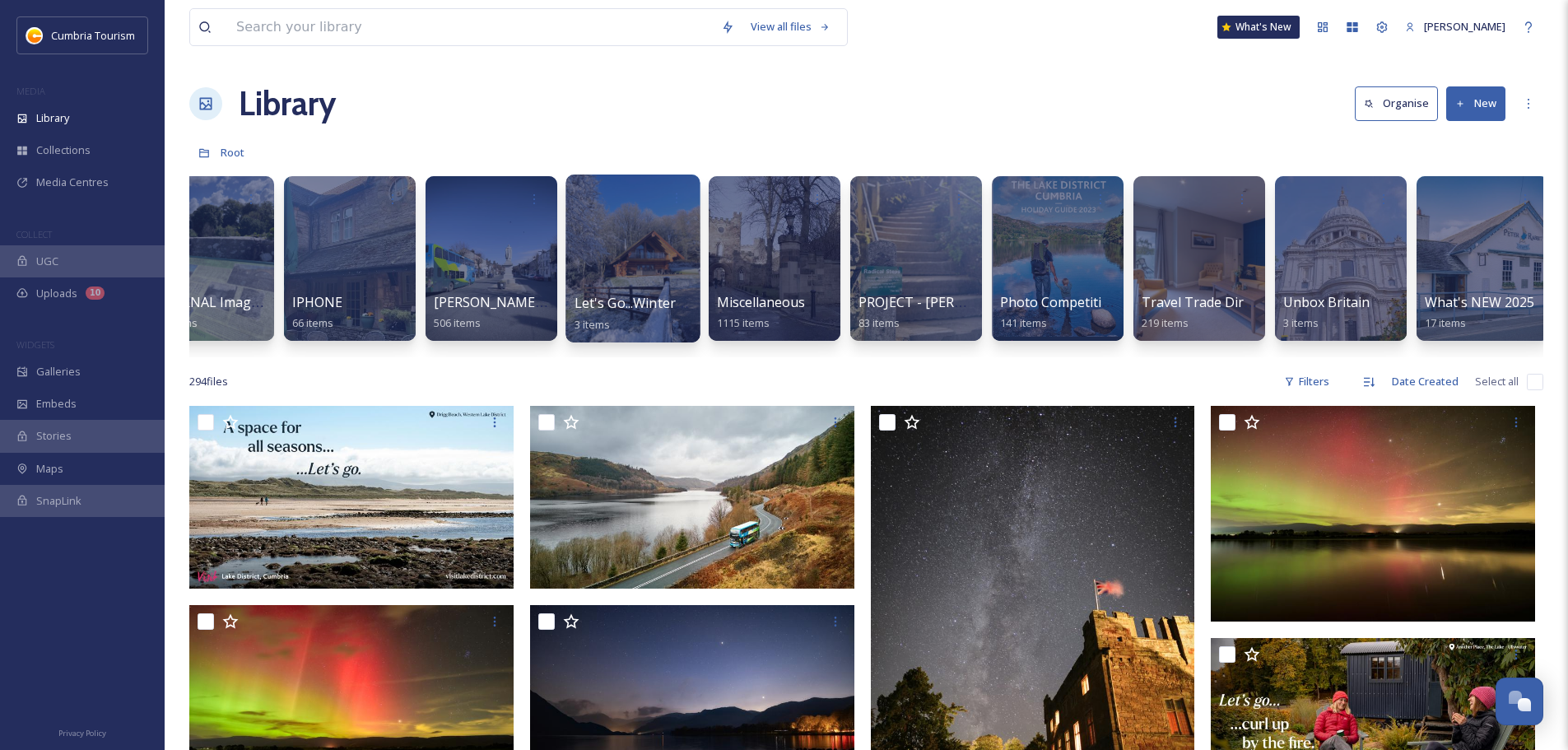
click at [616, 305] on span "Let's Go...Winter 2025 [INTERNAL]" at bounding box center [682, 303] width 215 height 18
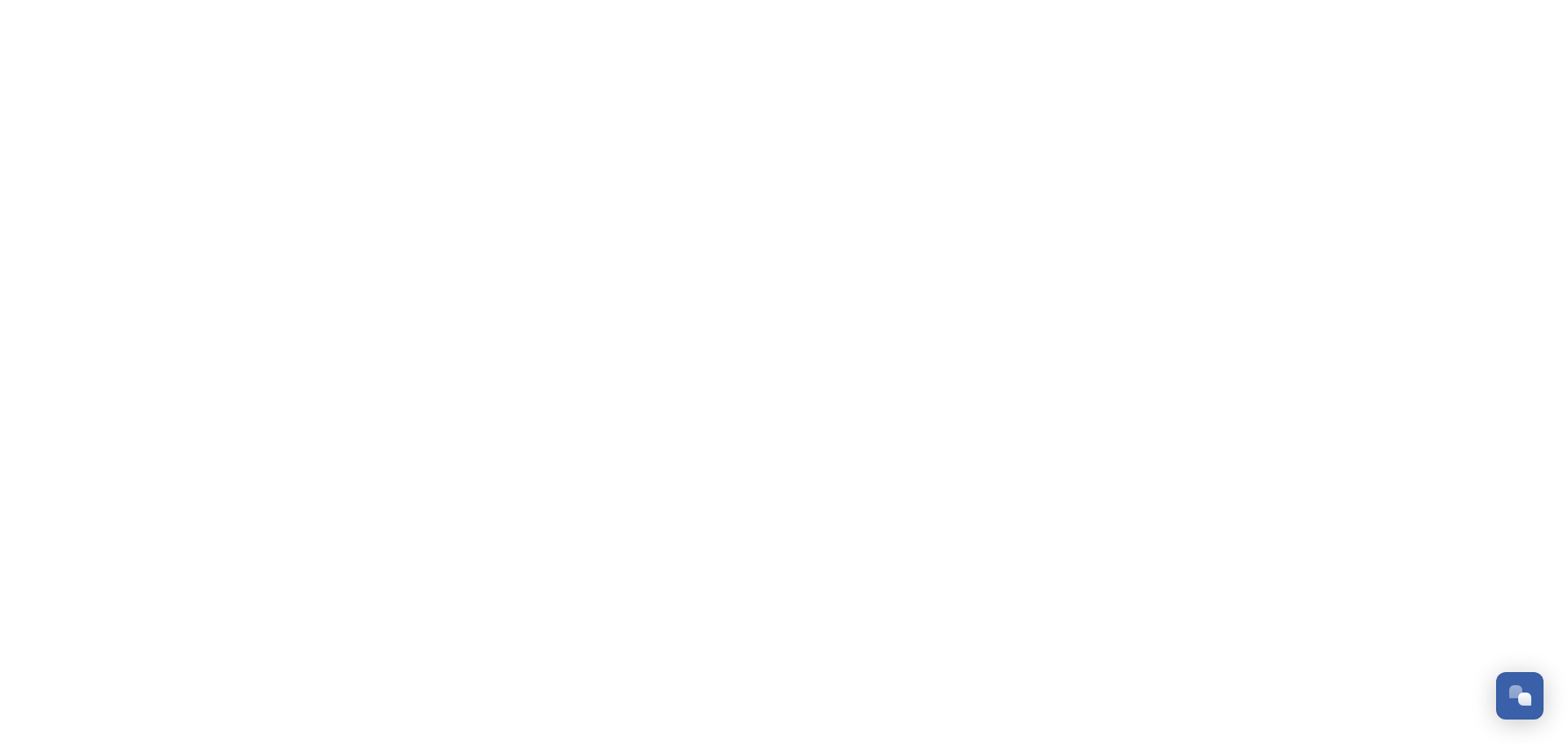
scroll to position [6404, 0]
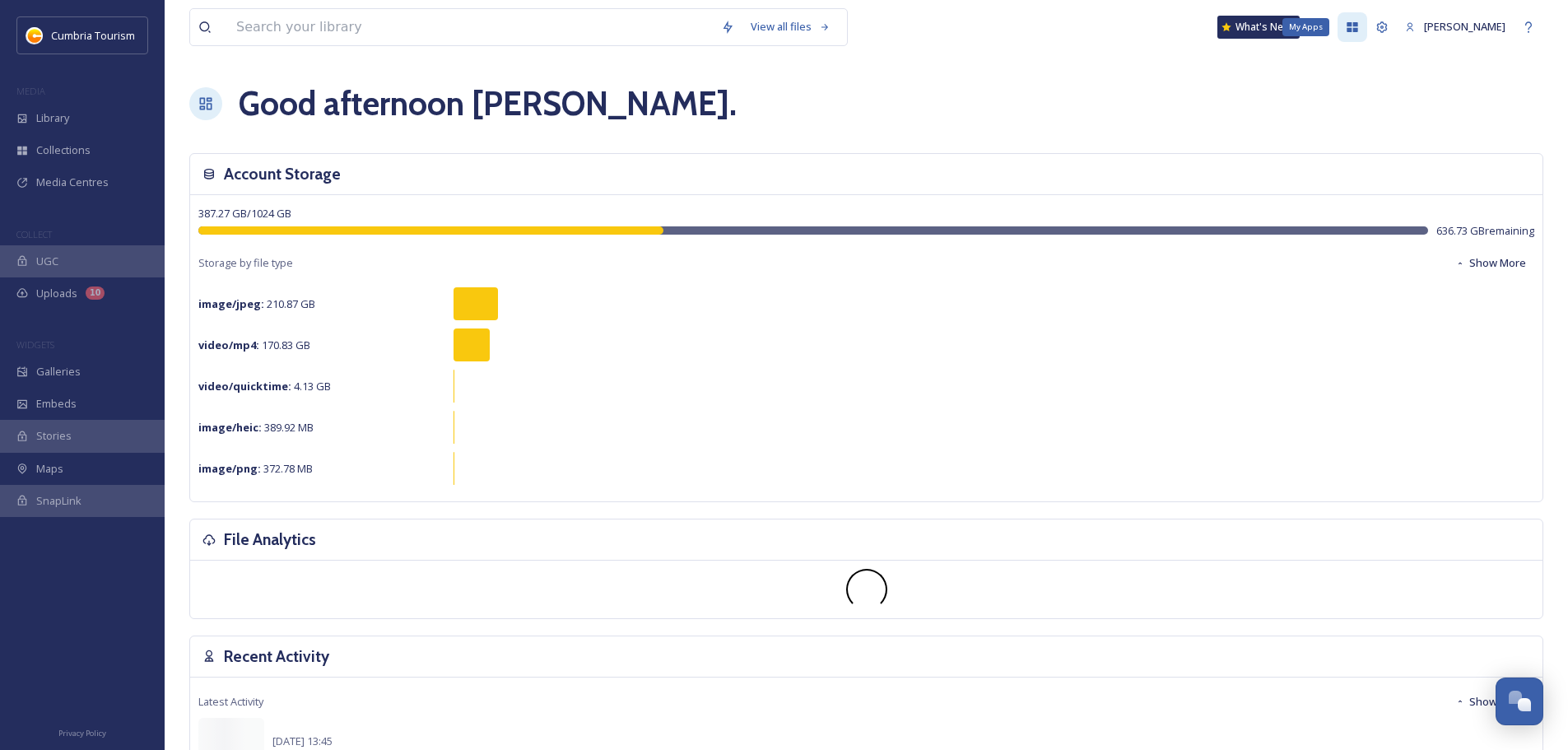
click at [1337, 22] on div "My Apps" at bounding box center [1352, 28] width 29 height 29
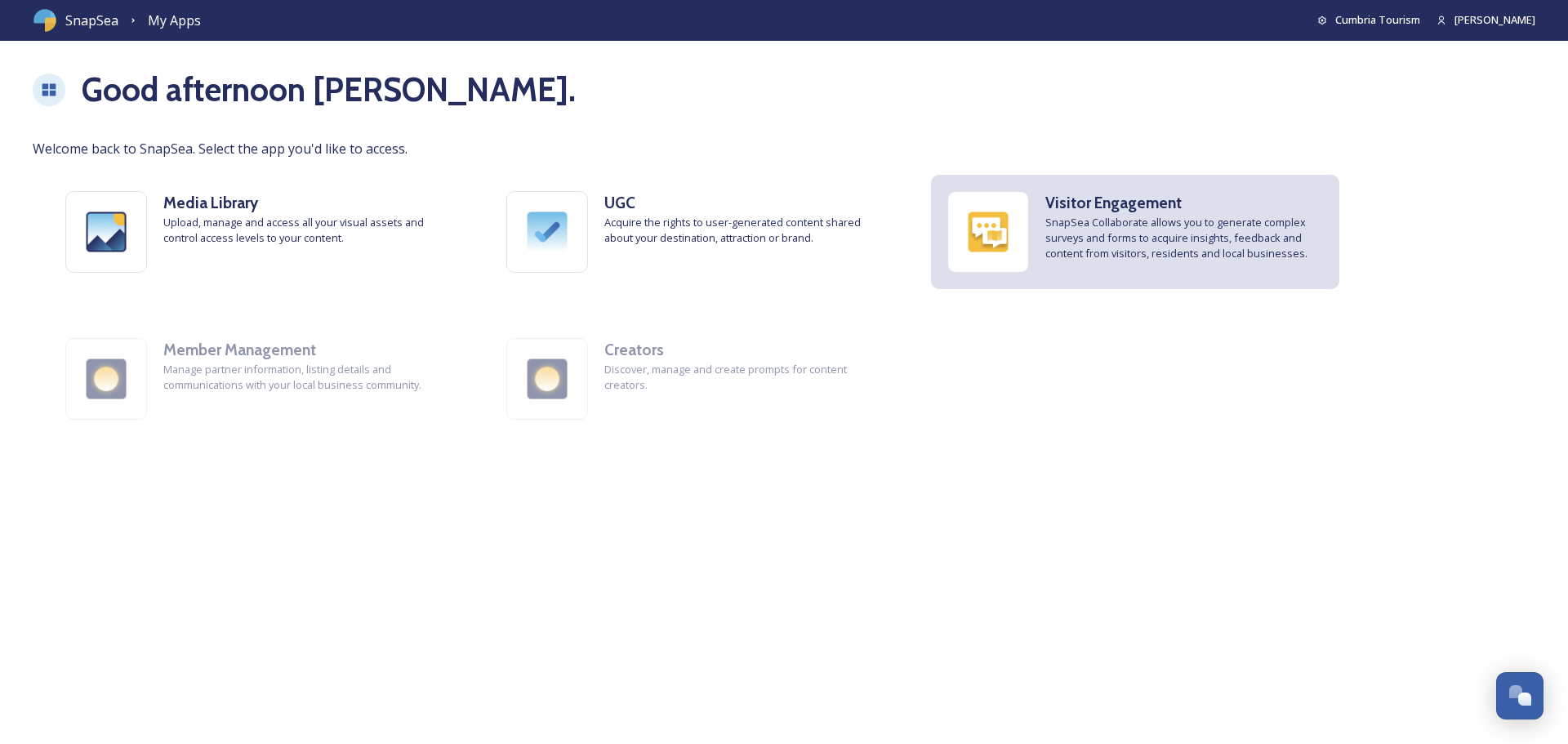
click at [1122, 233] on span "SnapSea Collaborate allows you to generate complex surveys and forms to acquire…" at bounding box center [1184, 238] width 278 height 48
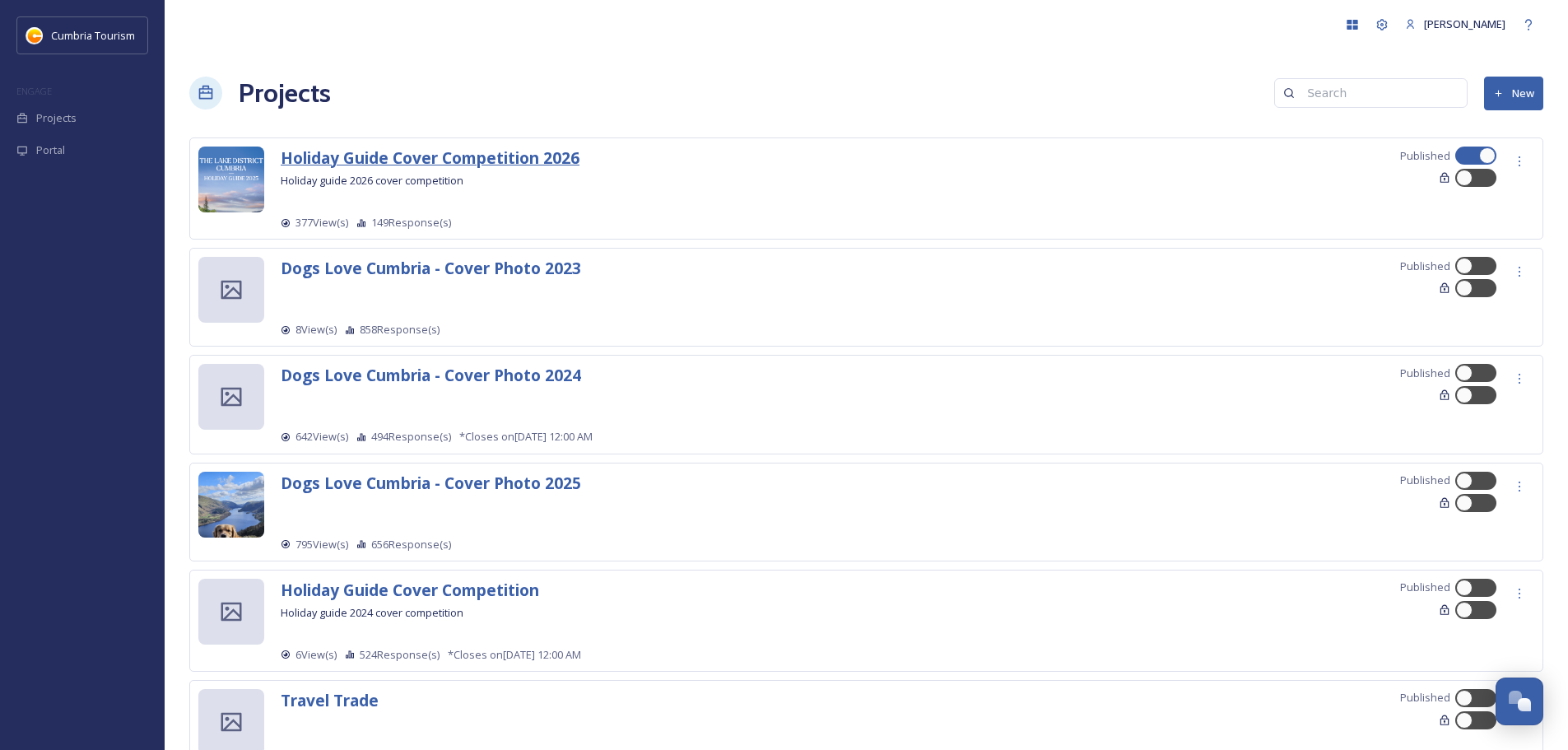
click at [486, 153] on strong "Holiday Guide Cover Competition 2026" at bounding box center [430, 157] width 299 height 23
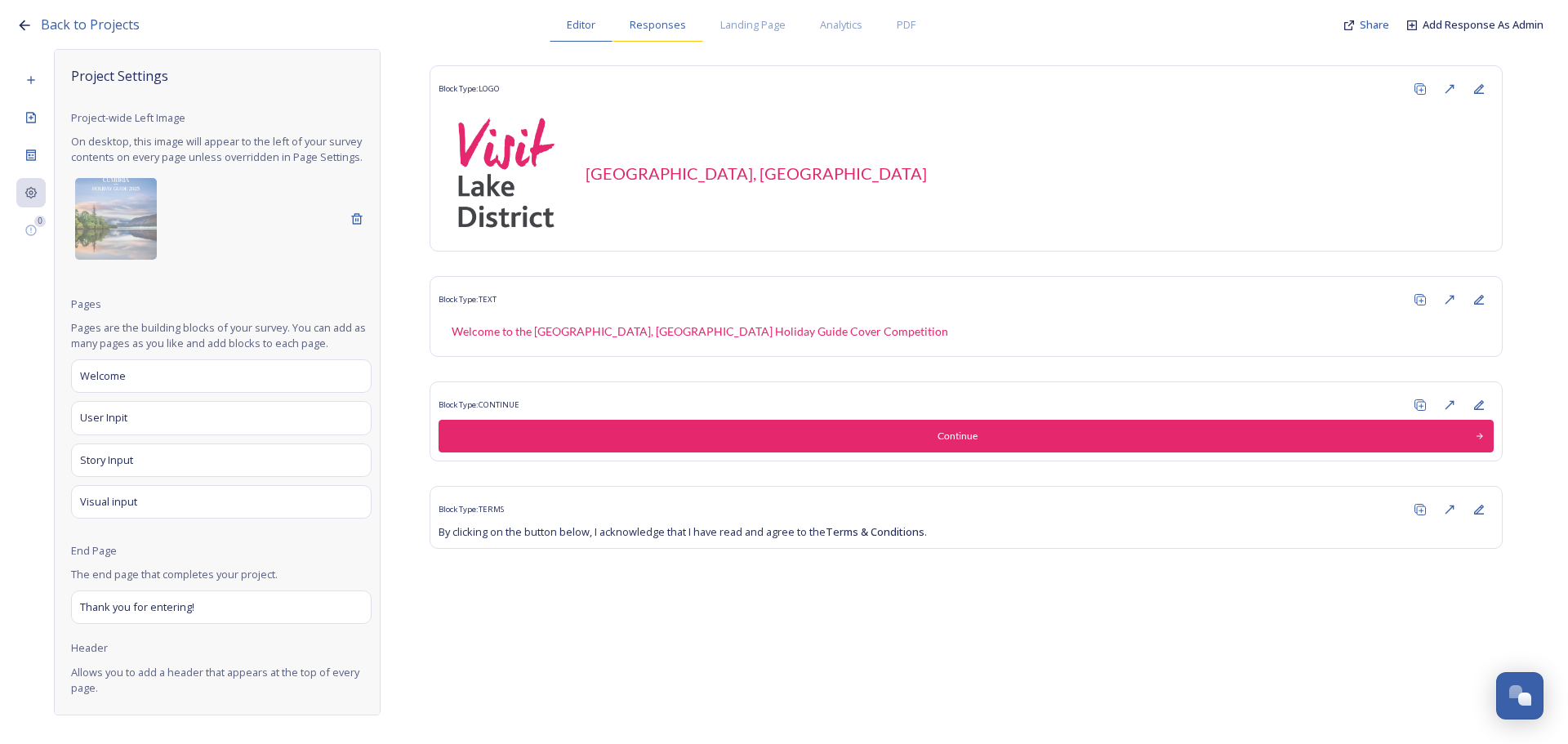
click at [665, 23] on span "Responses" at bounding box center [658, 25] width 57 height 16
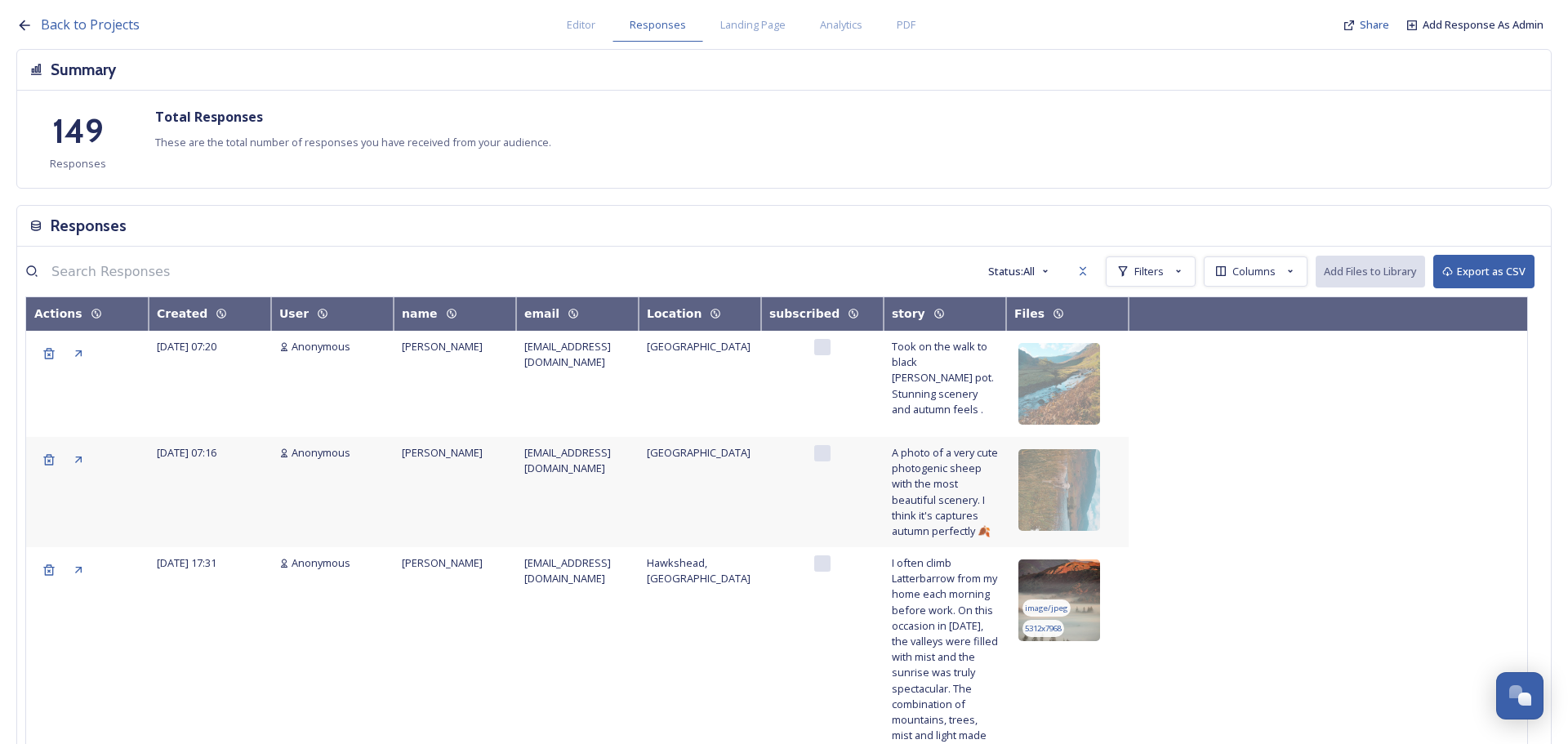
click at [1094, 597] on img at bounding box center [1060, 601] width 82 height 82
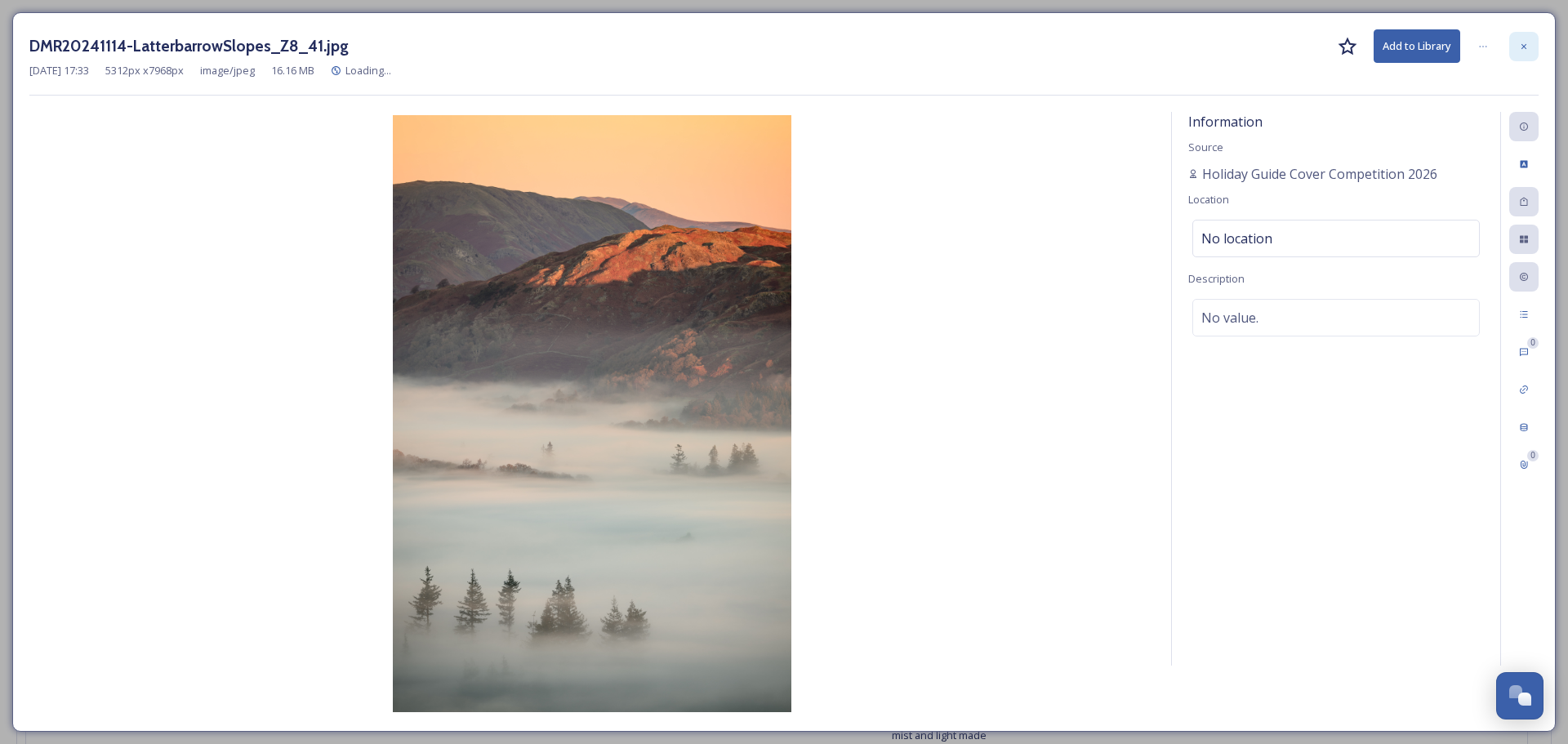
click at [1529, 48] on div at bounding box center [1524, 47] width 29 height 29
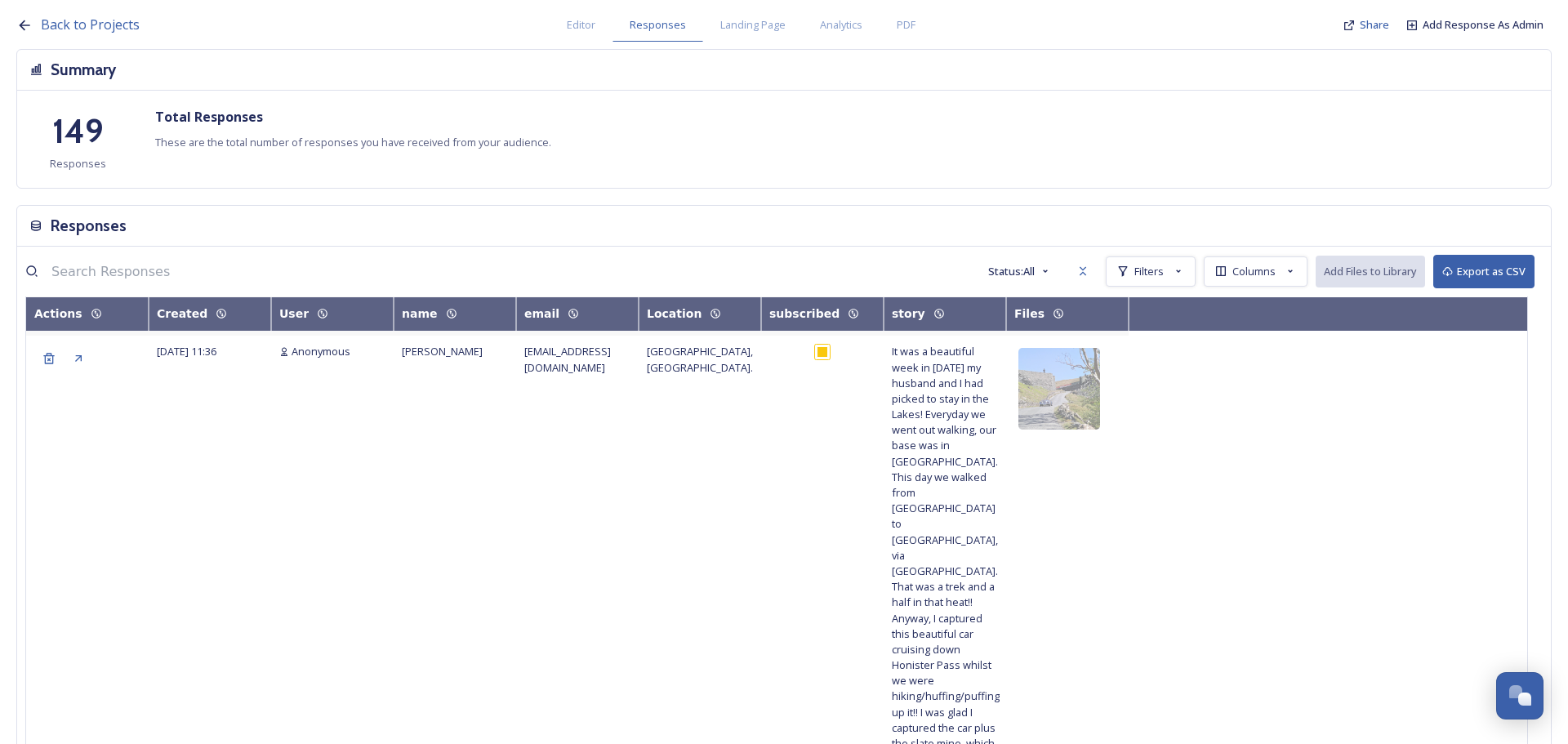
scroll to position [1226, 0]
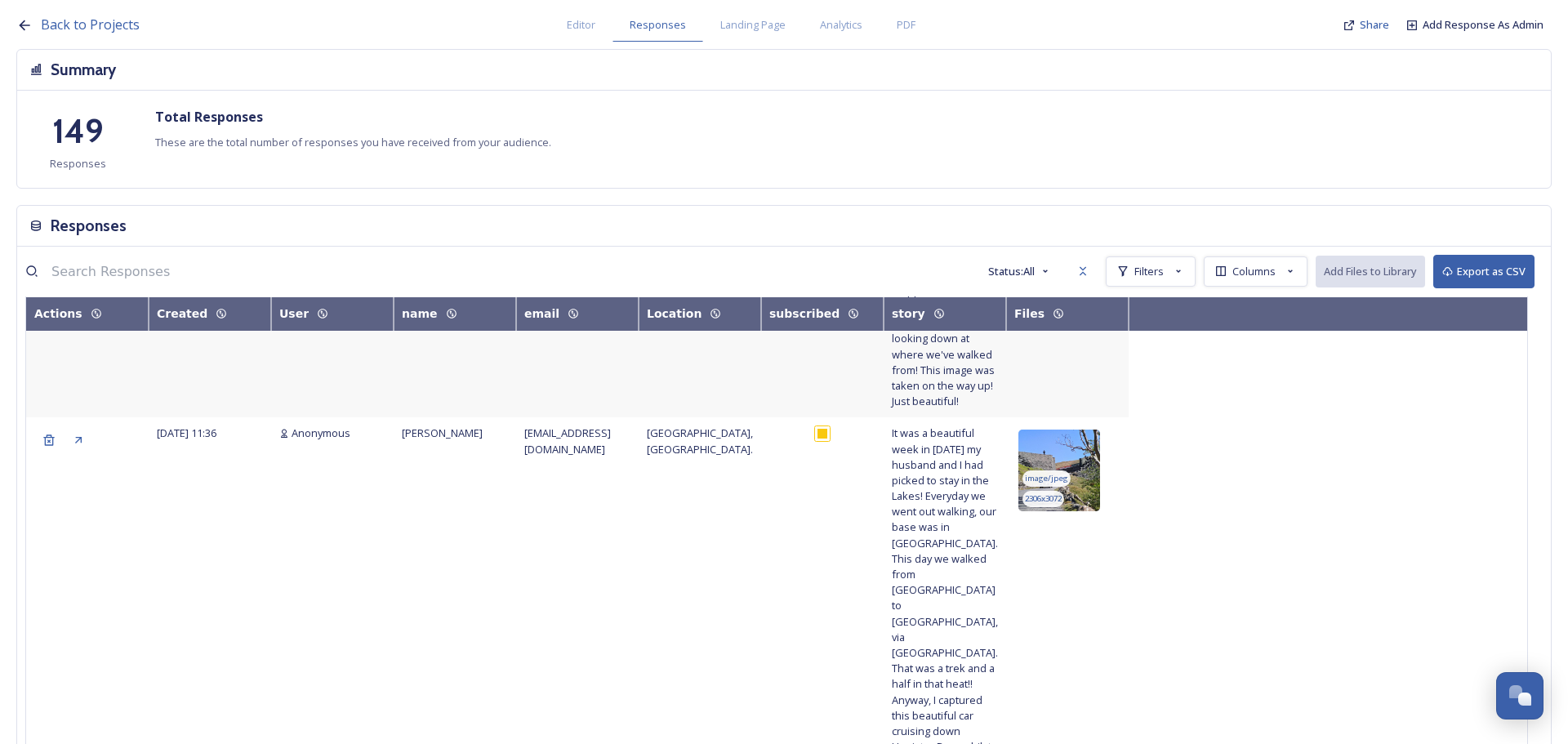
click at [1074, 430] on img at bounding box center [1060, 471] width 82 height 82
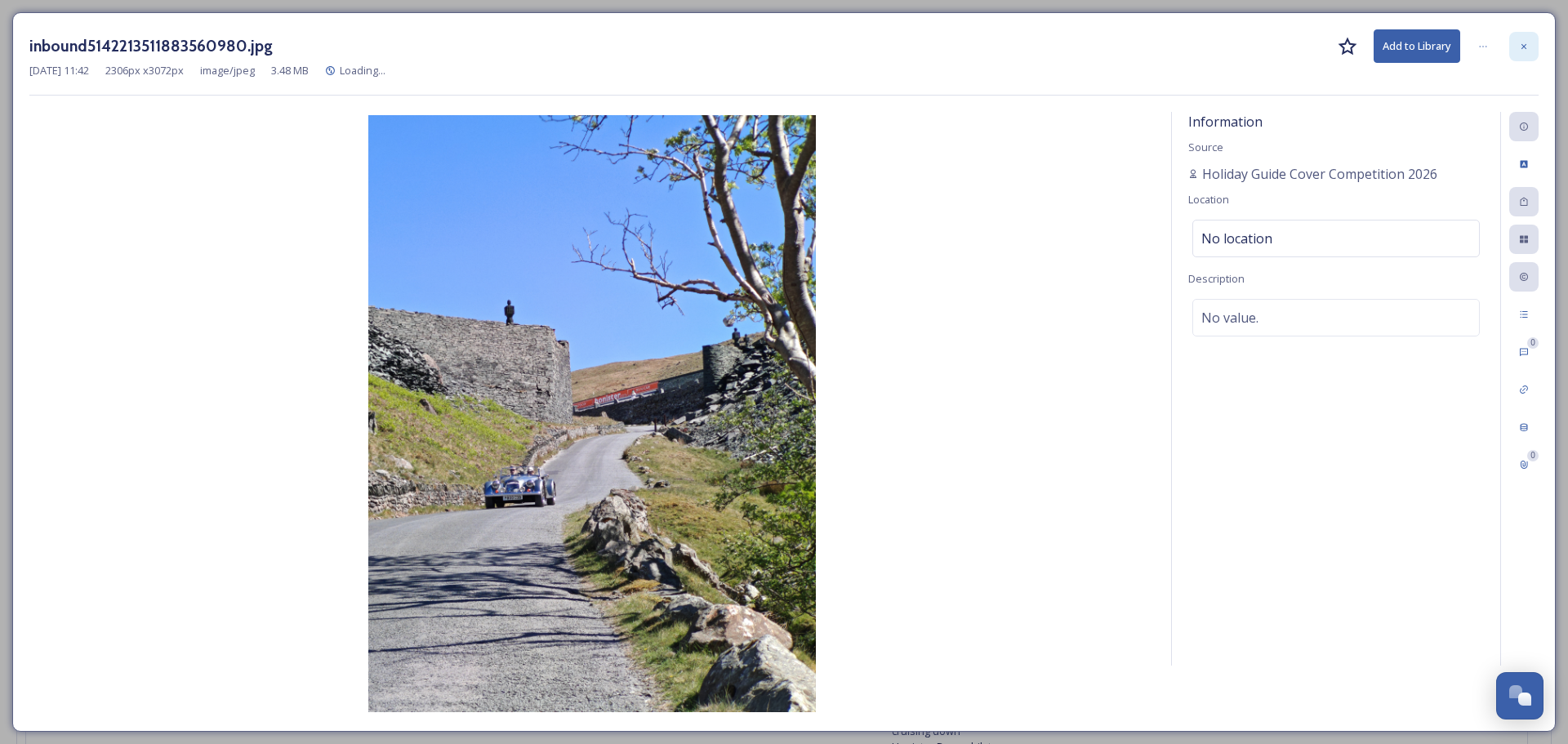
click at [1523, 37] on div at bounding box center [1524, 47] width 29 height 29
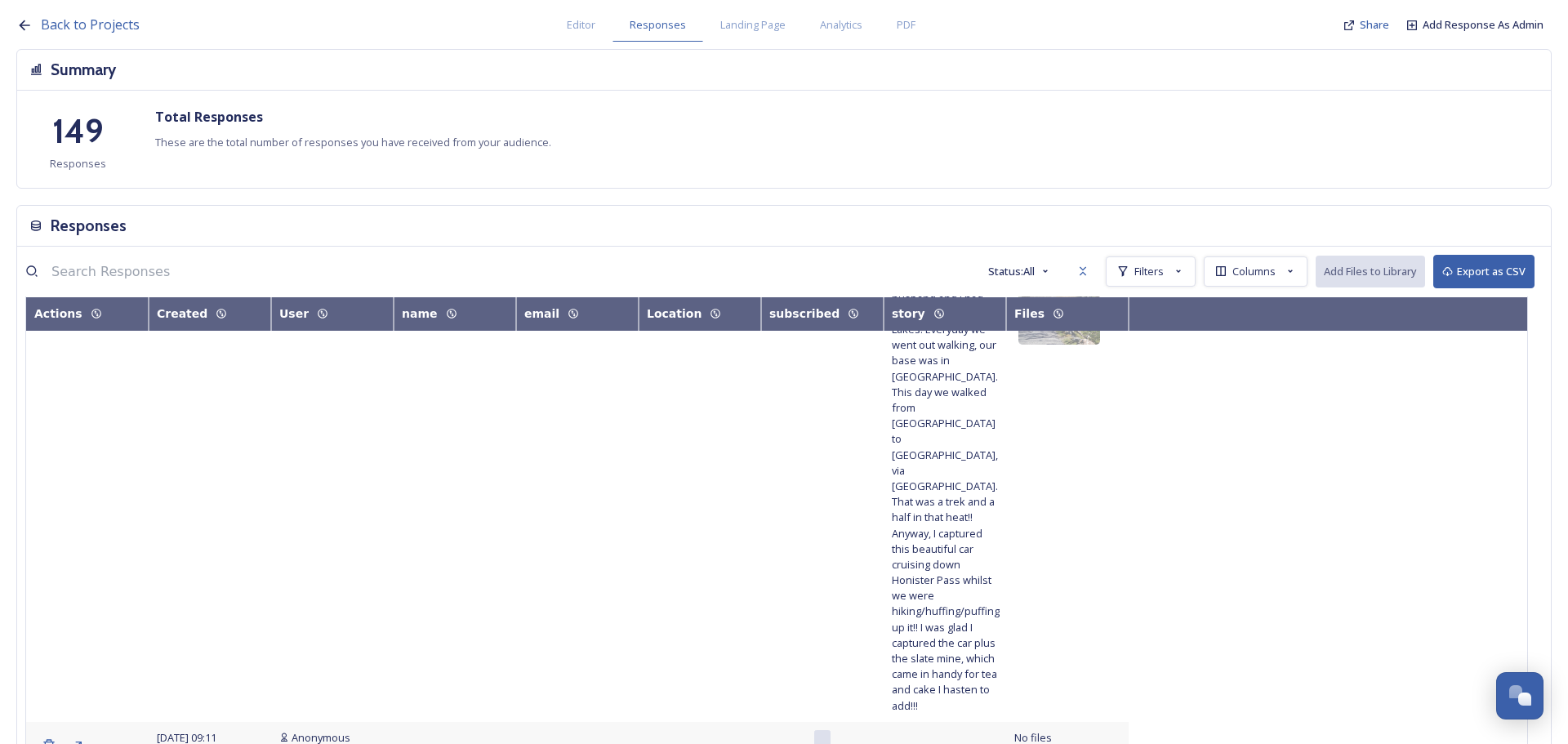
scroll to position [1552, 0]
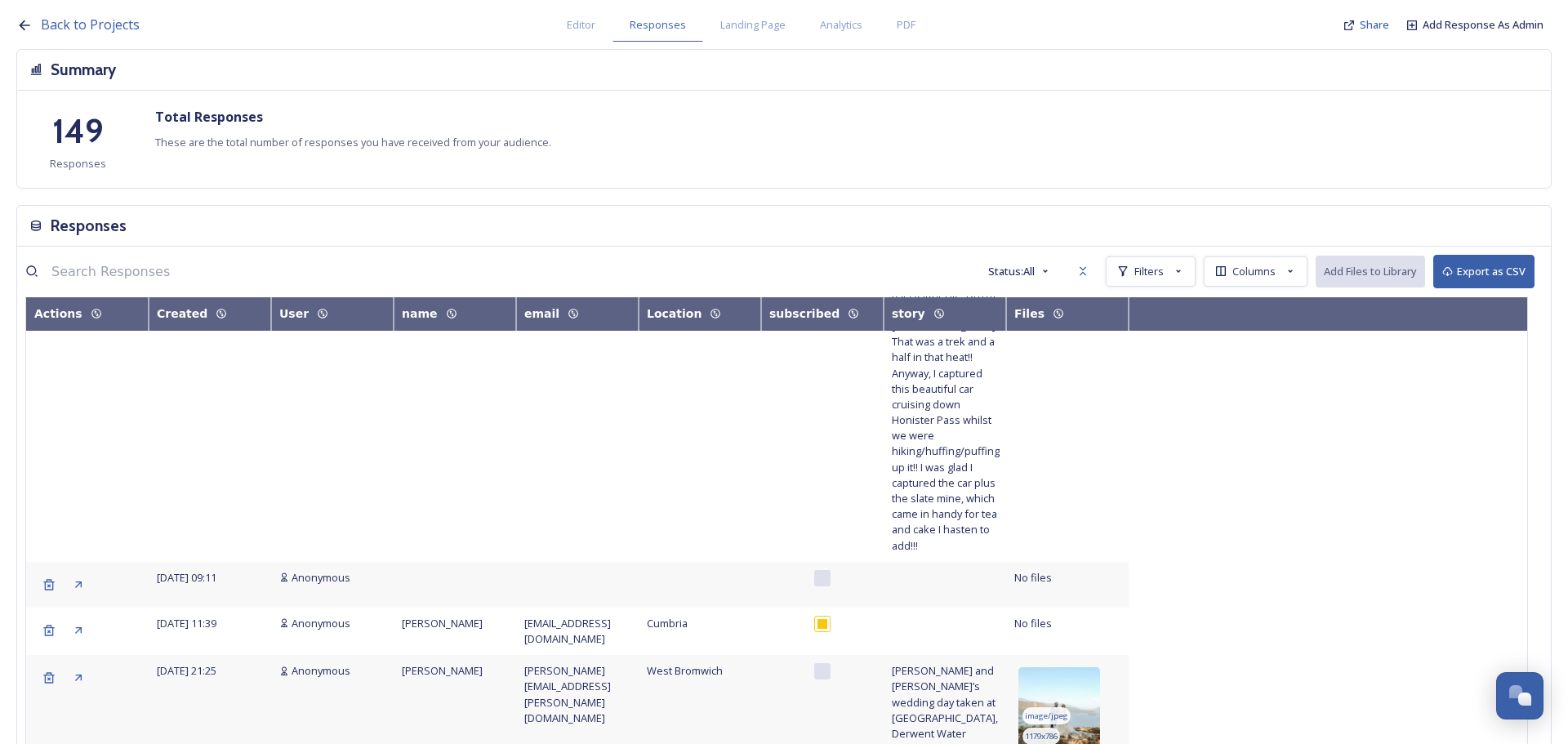
click at [1072, 667] on img at bounding box center [1060, 708] width 82 height 82
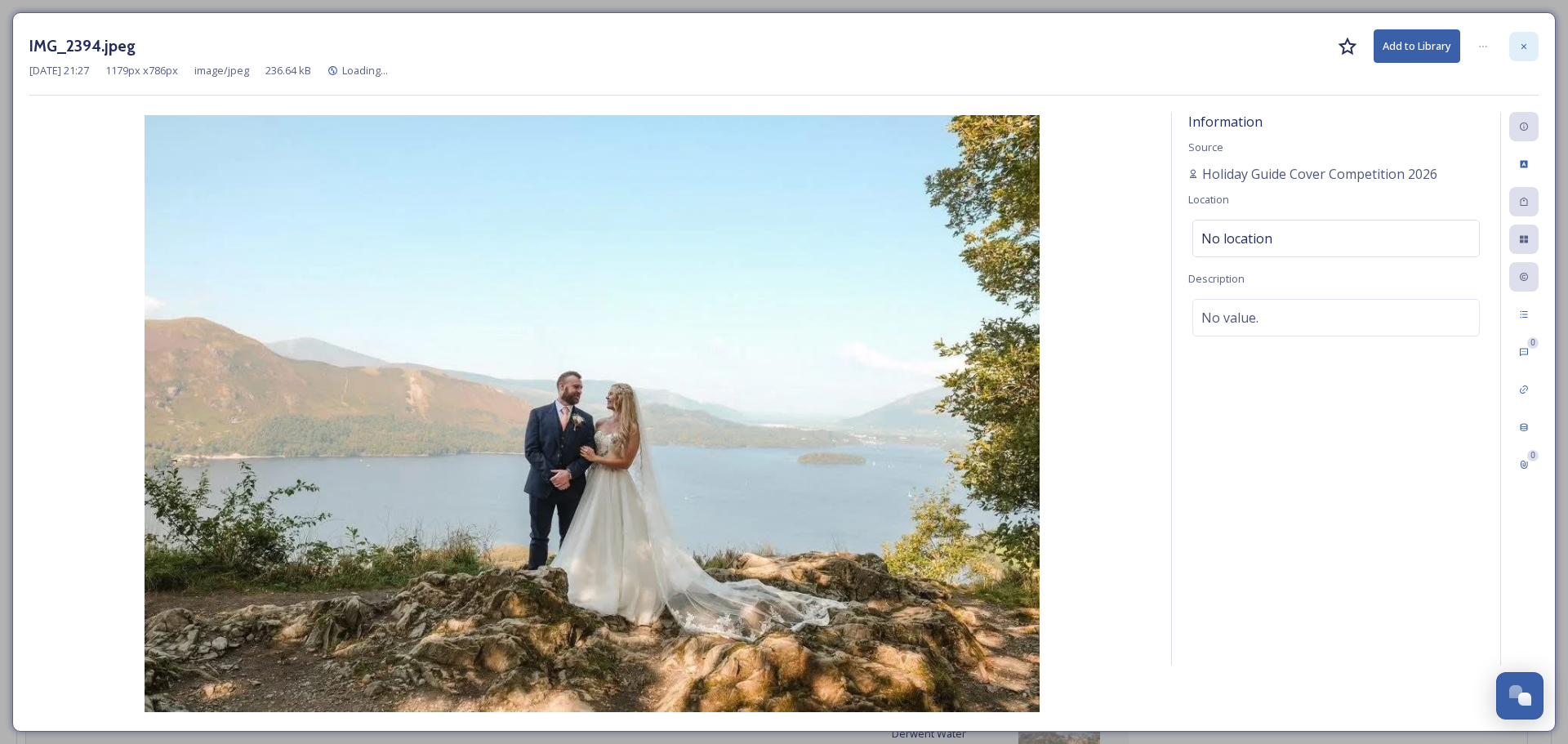
click at [1523, 46] on icon at bounding box center [1524, 45] width 5 height 5
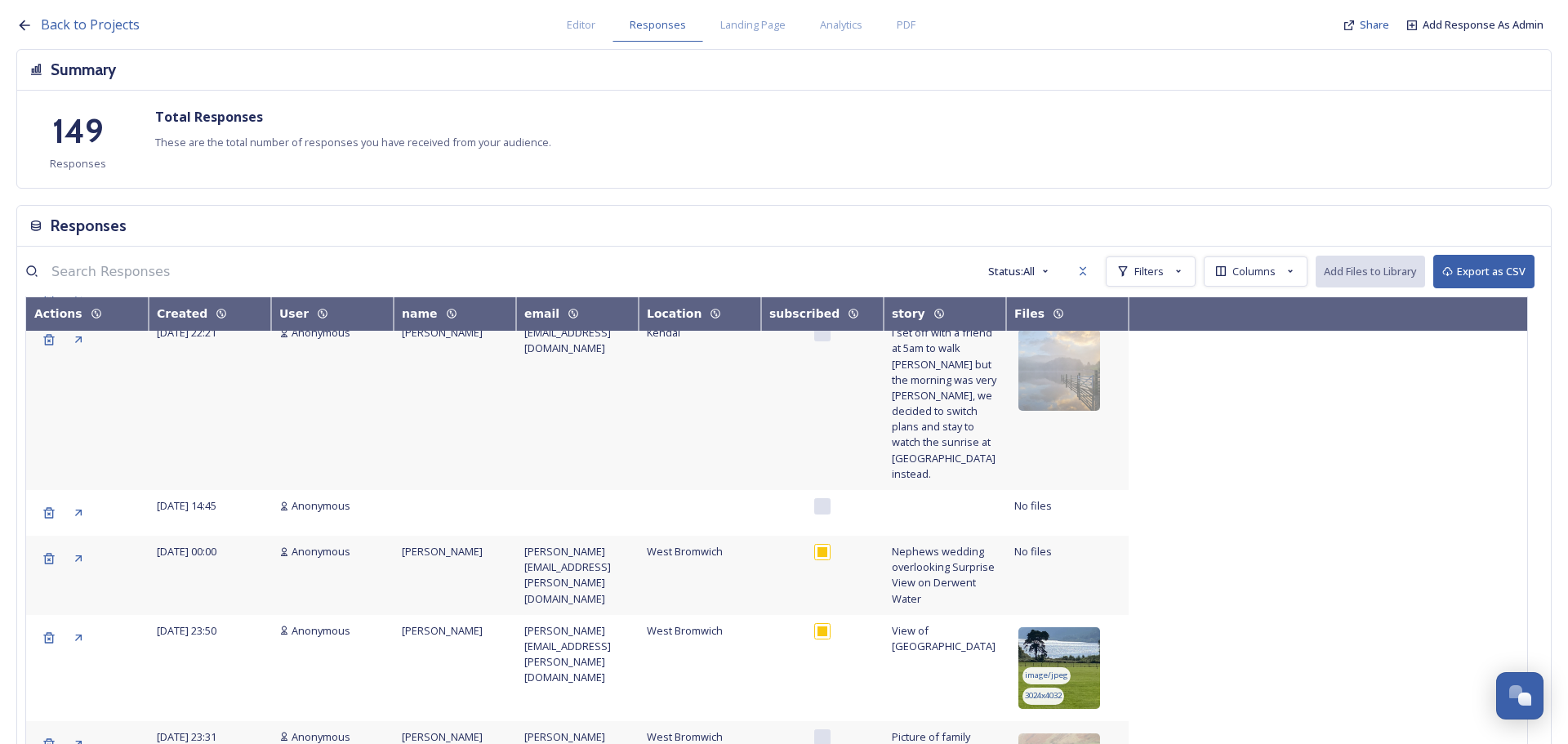
scroll to position [2106, 0]
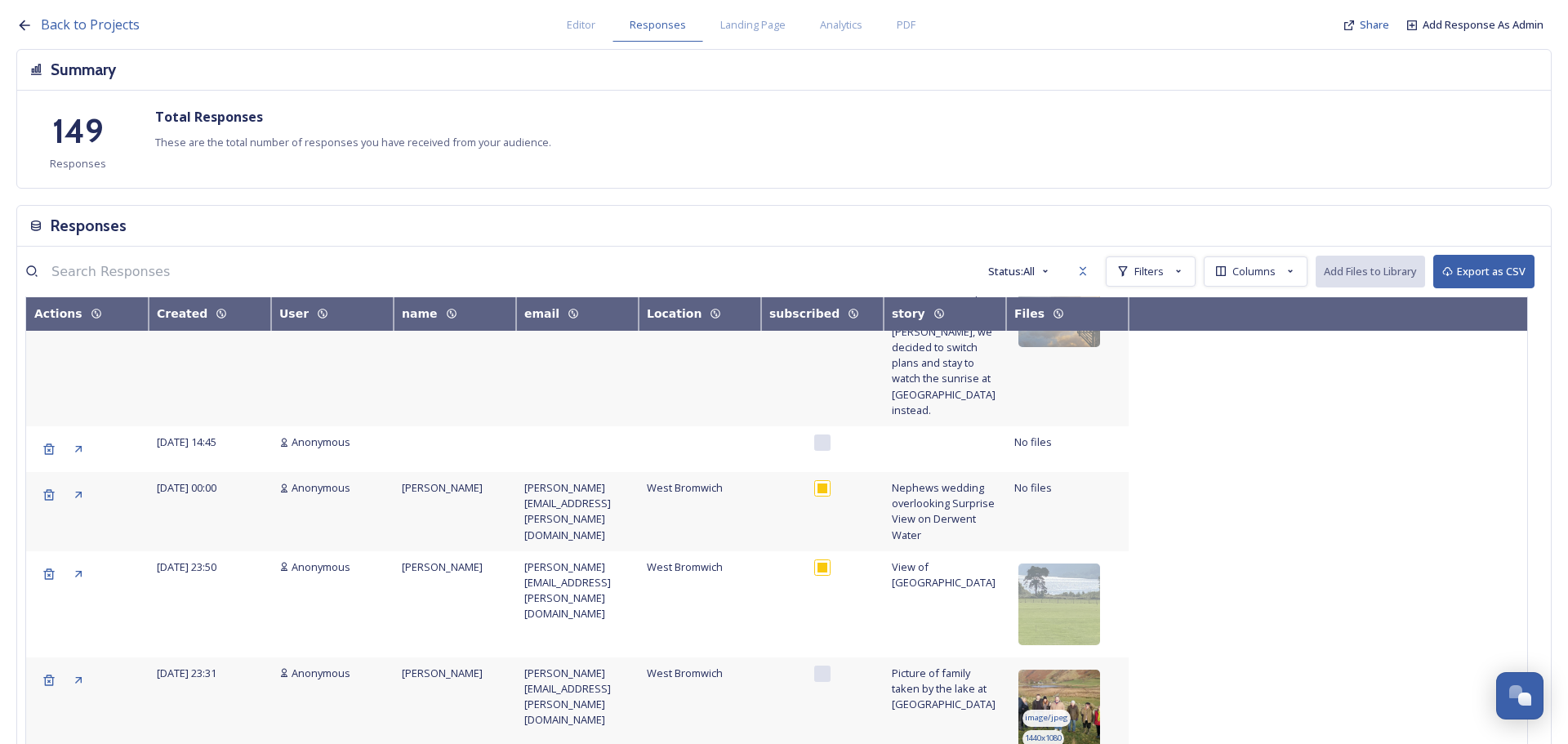
click at [1086, 670] on img at bounding box center [1060, 711] width 82 height 82
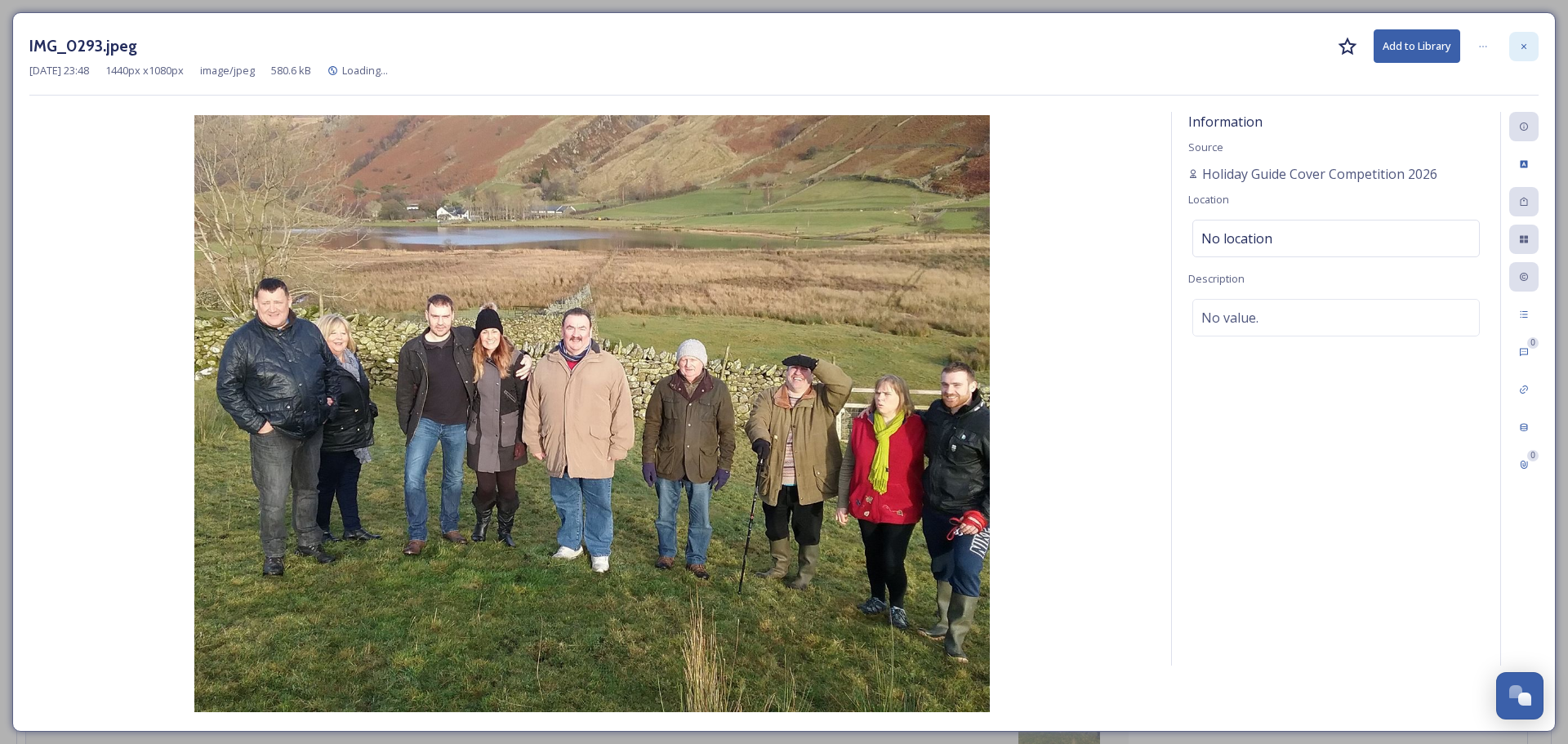
click at [1529, 41] on div at bounding box center [1524, 47] width 29 height 29
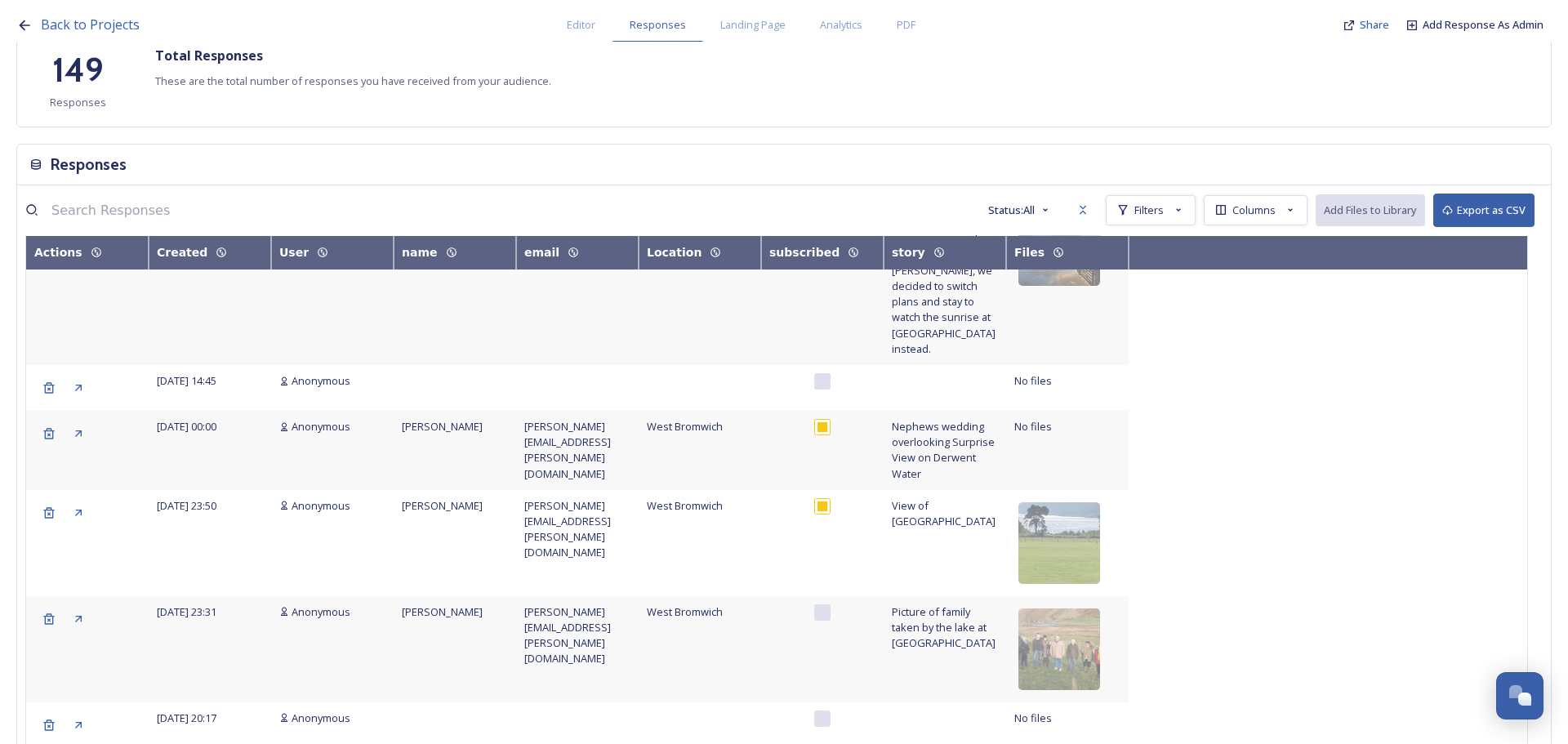
scroll to position [240, 0]
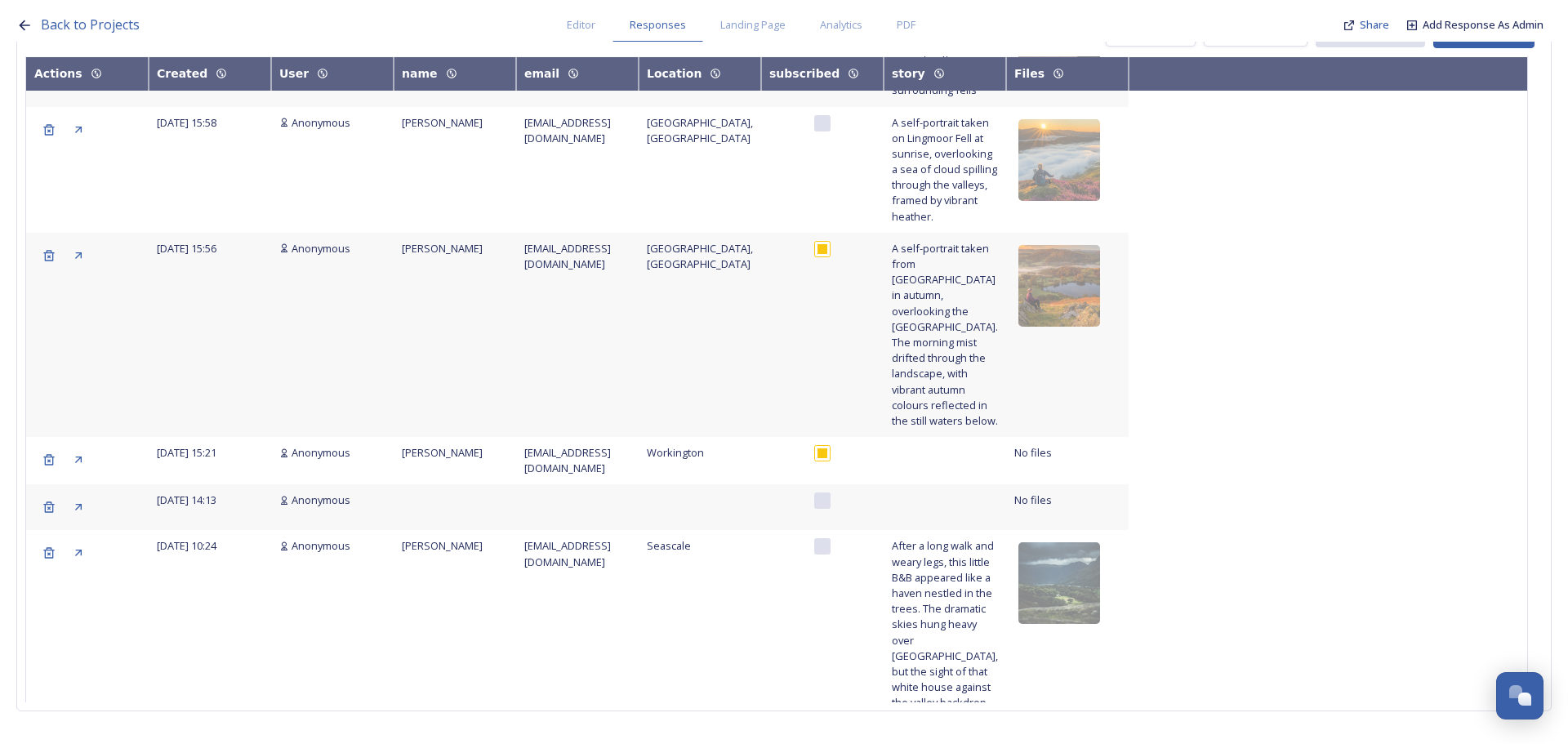
scroll to position [4638, 0]
